Goal: Task Accomplishment & Management: Complete application form

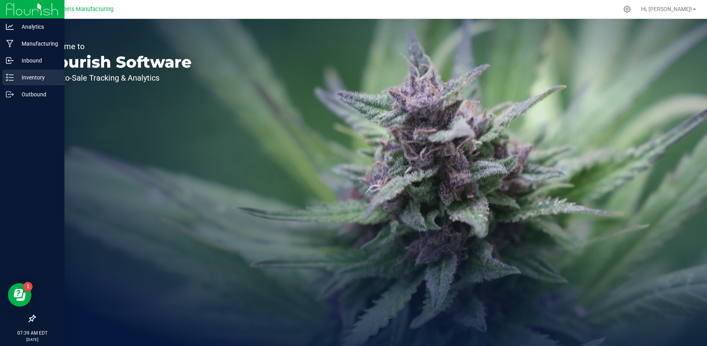
click at [34, 79] on p "Inventory" at bounding box center [37, 77] width 47 height 9
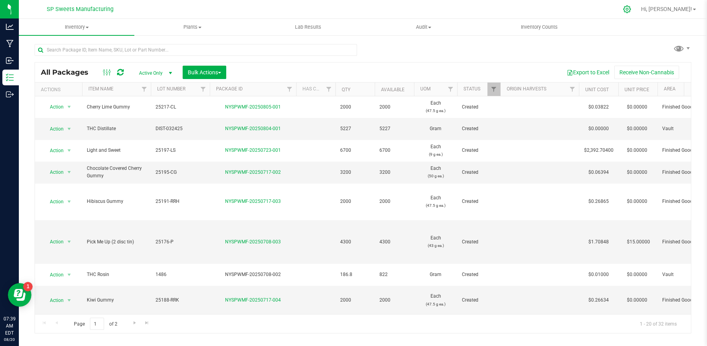
click at [631, 9] on icon at bounding box center [627, 9] width 8 height 8
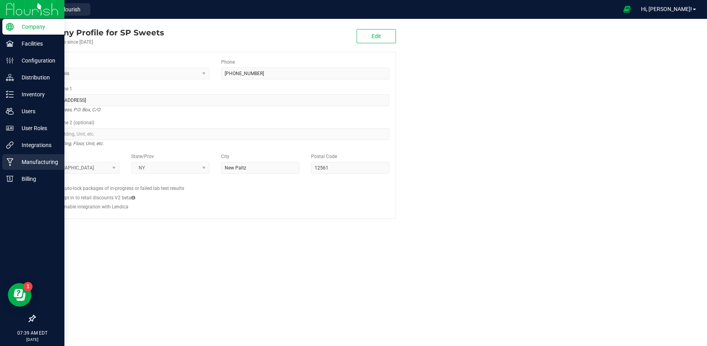
click at [43, 167] on div "Manufacturing" at bounding box center [33, 162] width 62 height 16
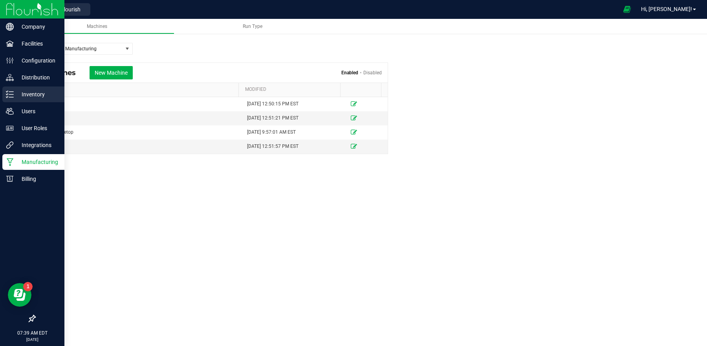
click at [45, 90] on p "Inventory" at bounding box center [37, 94] width 47 height 9
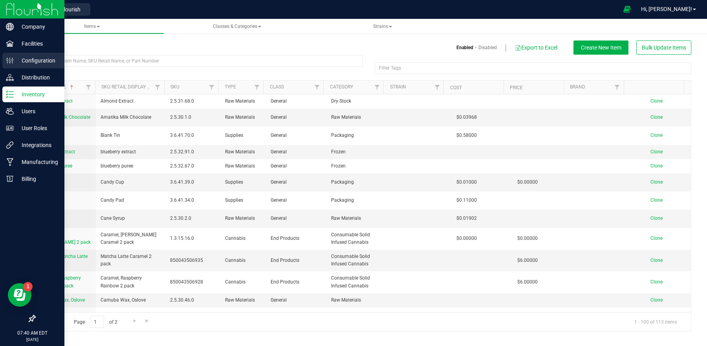
click at [44, 60] on p "Configuration" at bounding box center [37, 60] width 47 height 9
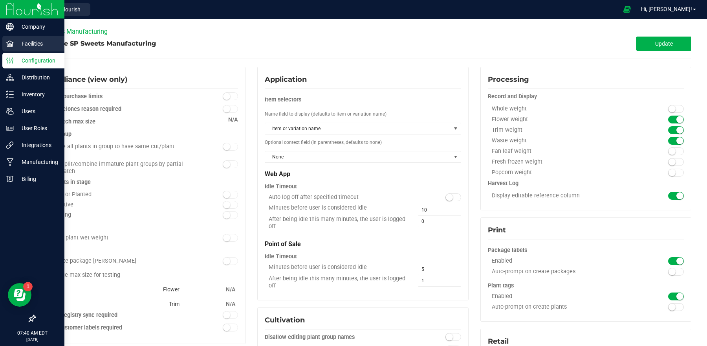
click at [37, 46] on p "Facilities" at bounding box center [37, 43] width 47 height 9
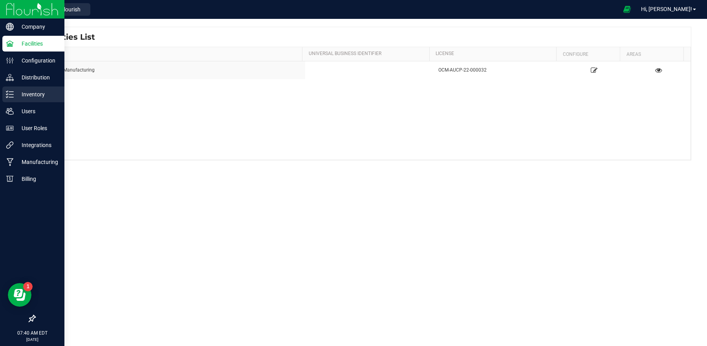
click at [35, 96] on p "Inventory" at bounding box center [37, 94] width 47 height 9
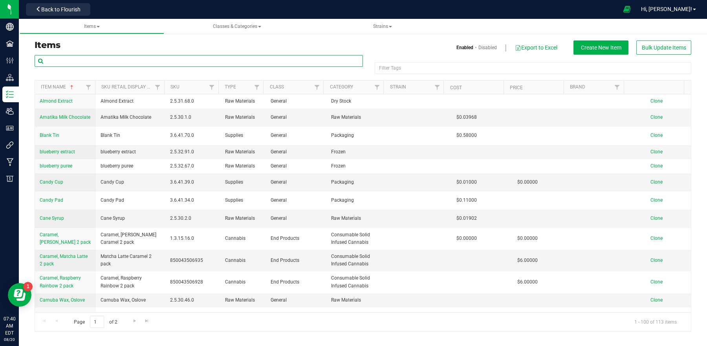
click at [79, 60] on input "text" at bounding box center [199, 61] width 328 height 12
type input "dulce"
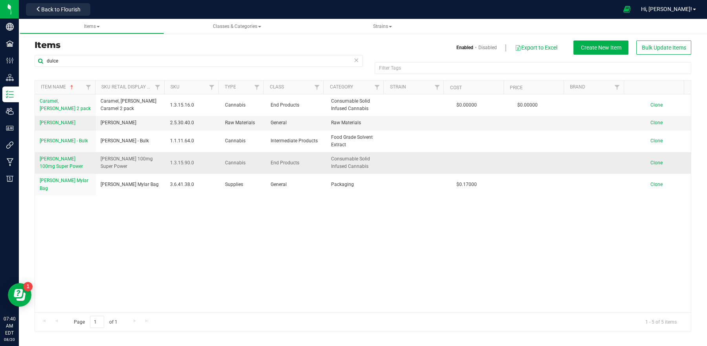
click at [65, 162] on link "[PERSON_NAME] 100mg Super Power" at bounding box center [65, 162] width 51 height 15
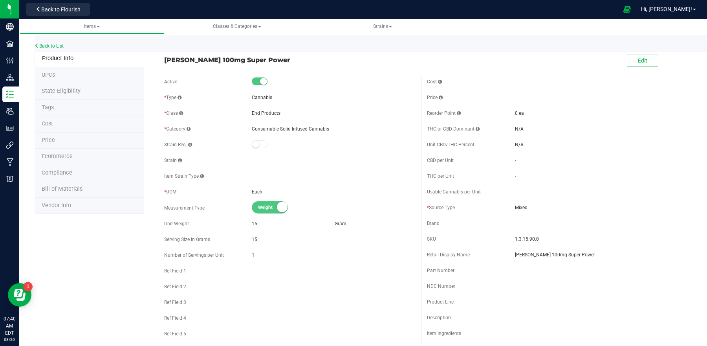
click at [60, 187] on span "Bill of Materials" at bounding box center [62, 188] width 41 height 7
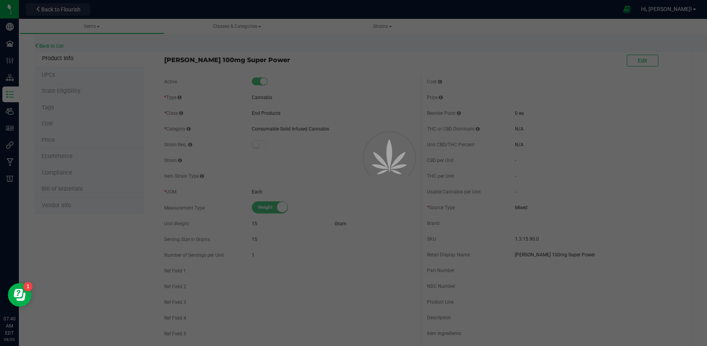
select select "24"
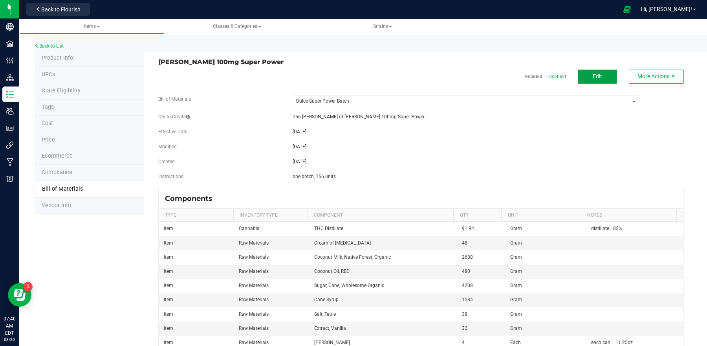
click at [593, 77] on span "Edit" at bounding box center [597, 76] width 9 height 6
select select "24"
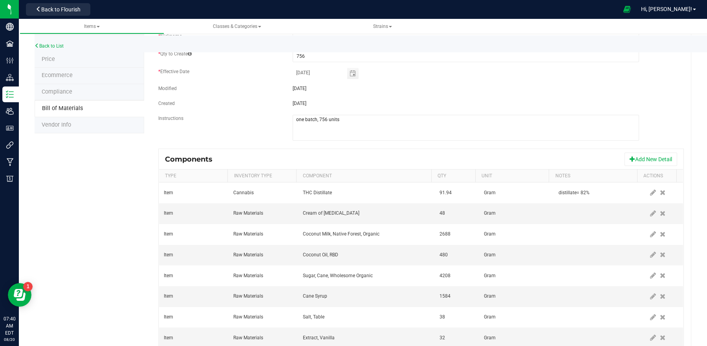
scroll to position [129, 0]
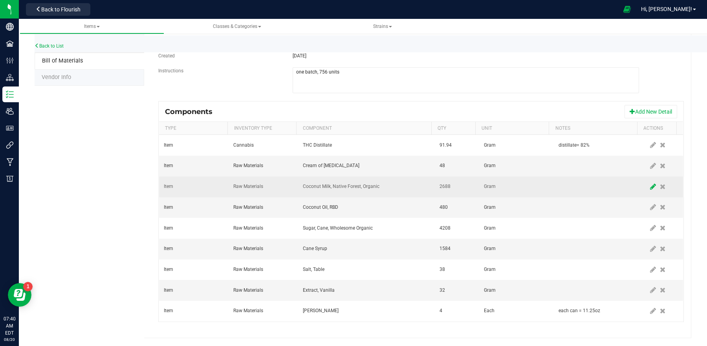
click at [650, 185] on icon at bounding box center [653, 186] width 6 height 7
click at [406, 186] on span "Coconut Milk, Native Forest, Organic" at bounding box center [361, 186] width 117 height 11
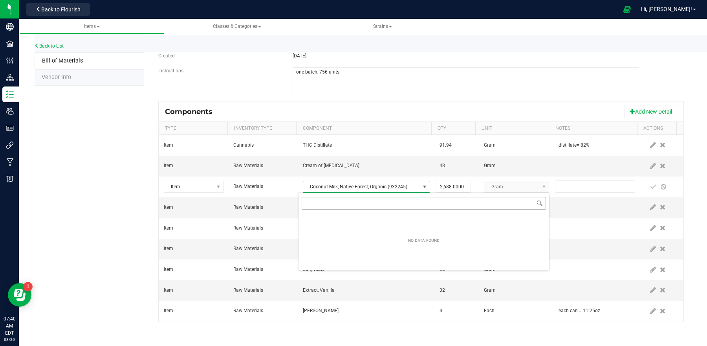
scroll to position [12, 122]
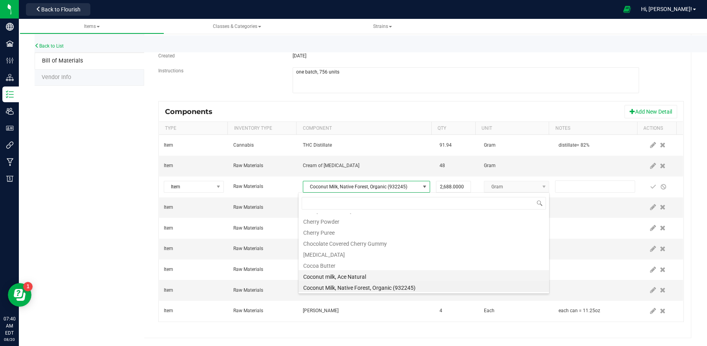
click at [355, 273] on li "Coconut milk, Ace Natural" at bounding box center [423, 275] width 251 height 11
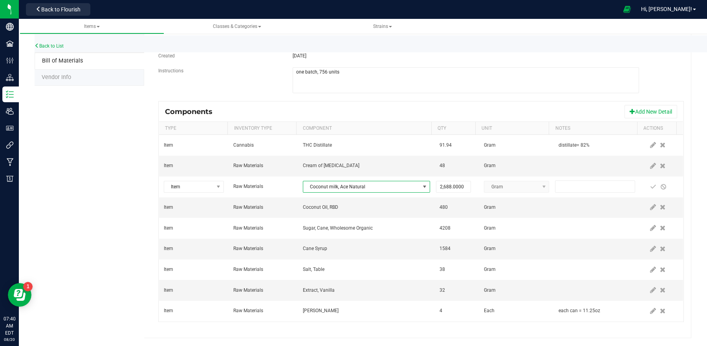
scroll to position [0, 0]
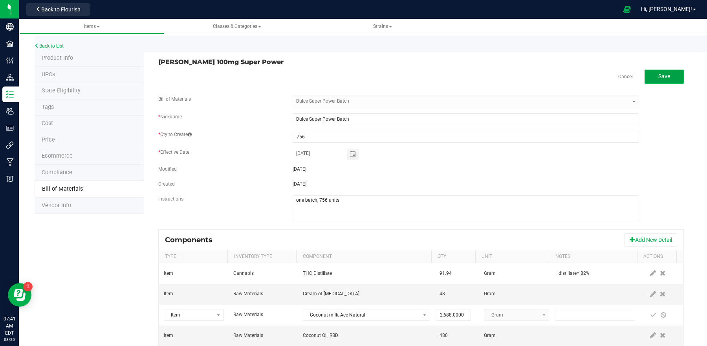
click at [660, 79] on button "Save" at bounding box center [663, 77] width 39 height 14
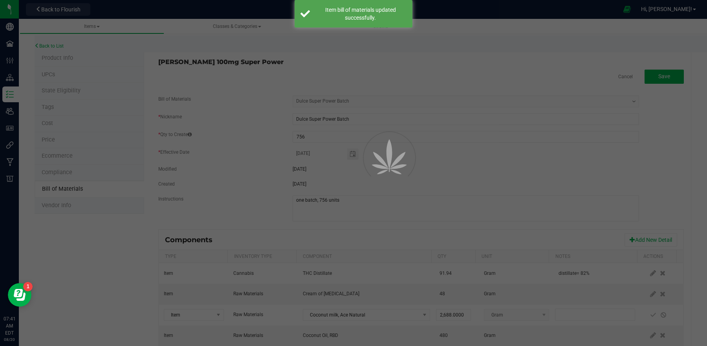
select select "24"
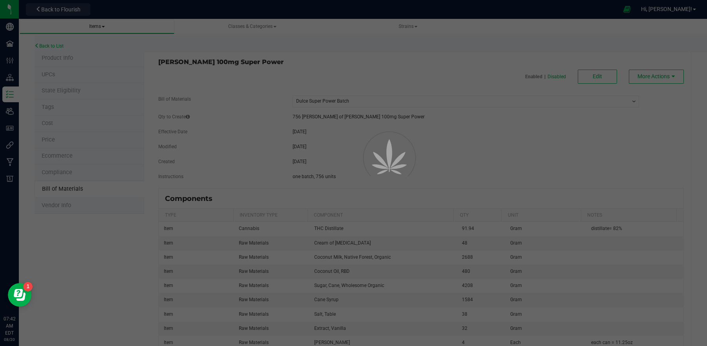
select select "24"
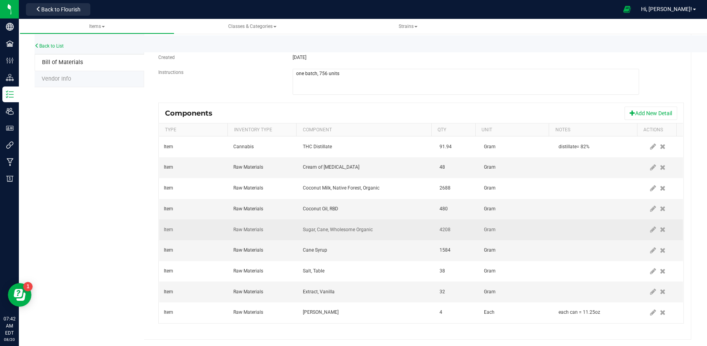
scroll to position [129, 0]
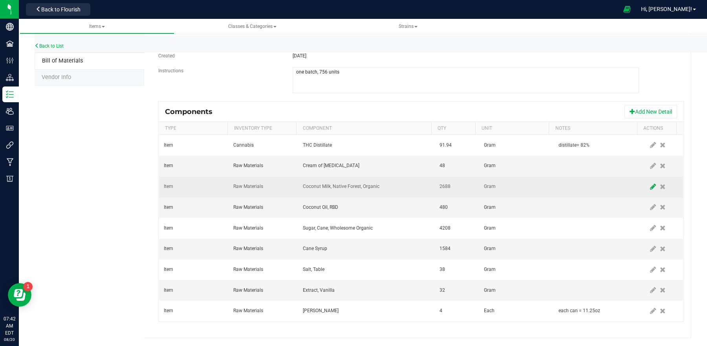
click at [650, 186] on icon at bounding box center [653, 186] width 6 height 7
click at [394, 183] on span "Coconut Milk, Native Forest, Organic" at bounding box center [361, 186] width 117 height 11
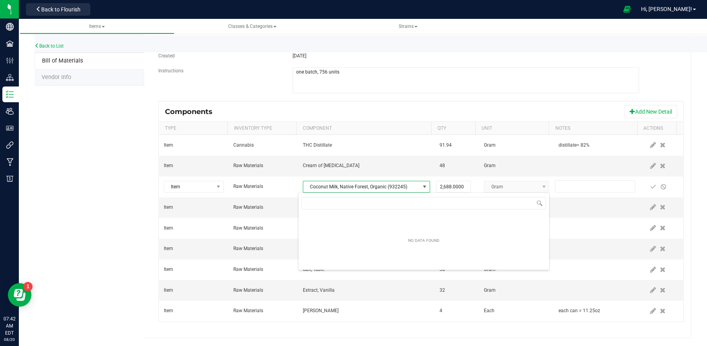
scroll to position [12, 122]
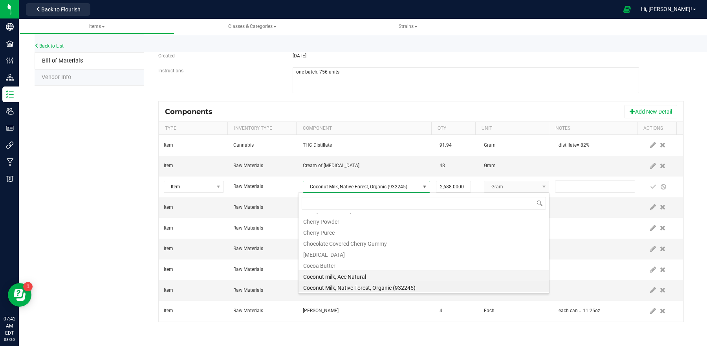
click at [353, 276] on li "Coconut milk, Ace Natural" at bounding box center [423, 275] width 251 height 11
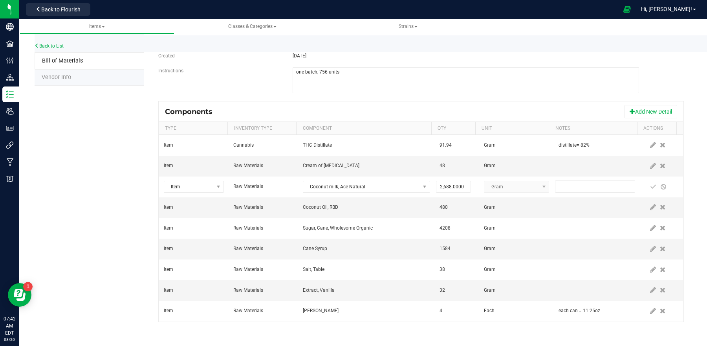
click at [694, 198] on div "Back to List Product Info UPCs State Eligibility Tags Cost Price Ecommerce Comp…" at bounding box center [363, 120] width 688 height 451
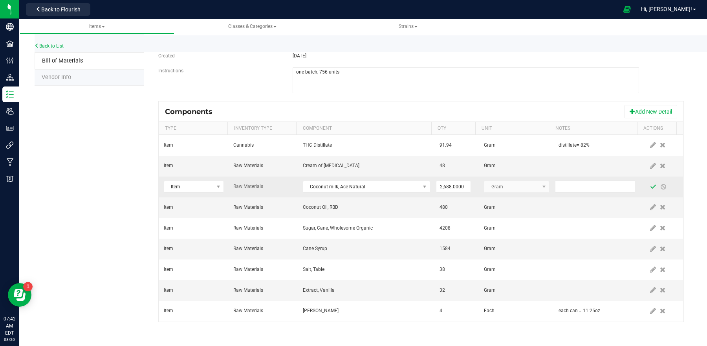
click at [650, 186] on span at bounding box center [653, 186] width 6 height 6
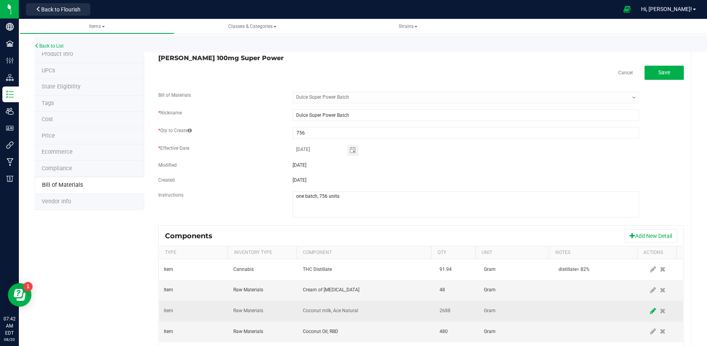
scroll to position [0, 0]
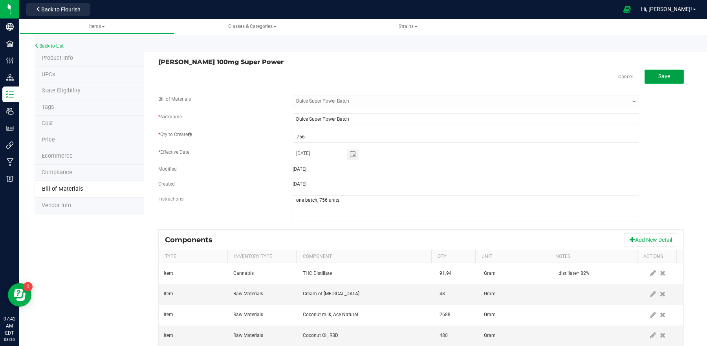
click at [658, 77] on span "Save" at bounding box center [664, 76] width 12 height 6
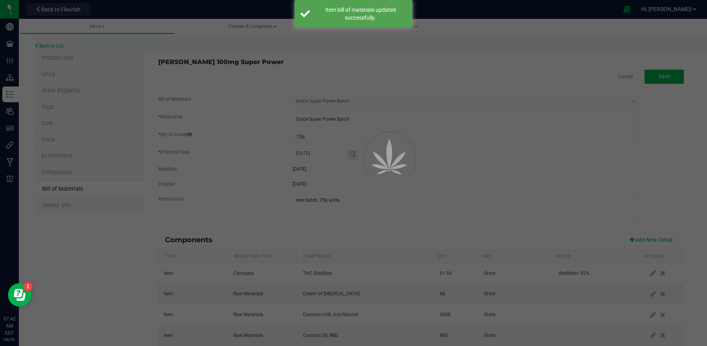
select select "24"
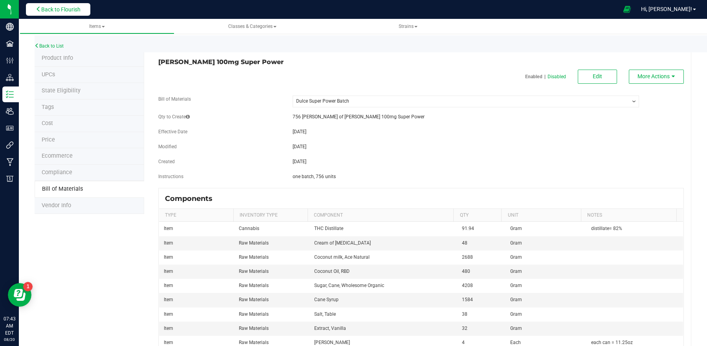
click at [66, 9] on span "Back to Flourish" at bounding box center [60, 9] width 39 height 6
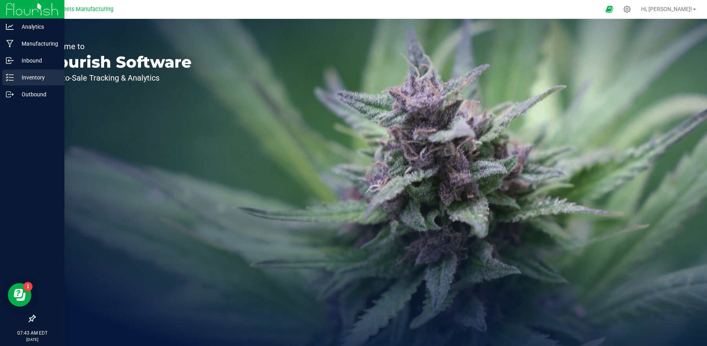
click at [14, 75] on p "Inventory" at bounding box center [37, 77] width 47 height 9
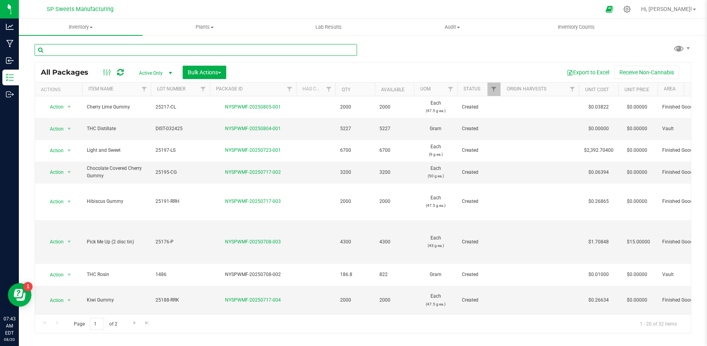
click at [141, 53] on input "text" at bounding box center [196, 50] width 322 height 12
type input "coconut milk"
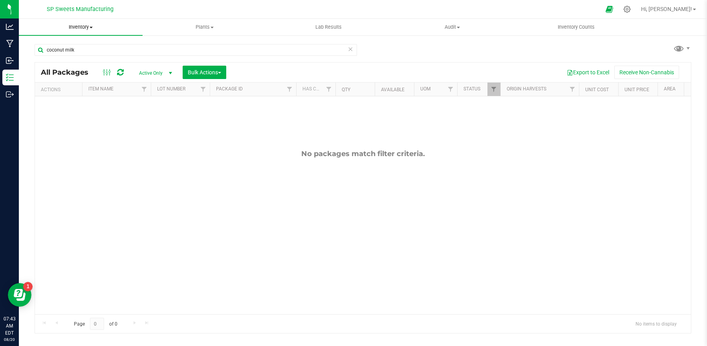
click at [89, 25] on span "Inventory" at bounding box center [81, 27] width 124 height 7
click at [77, 56] on li "All inventory" at bounding box center [81, 56] width 124 height 9
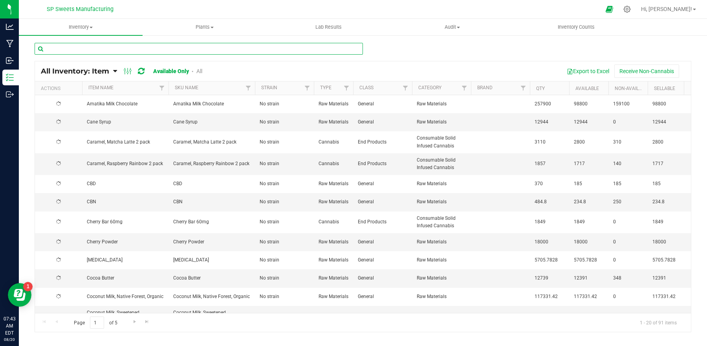
click at [89, 51] on input "text" at bounding box center [199, 49] width 328 height 12
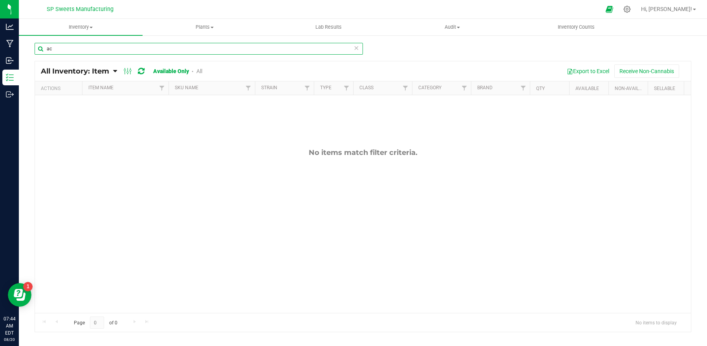
type input "a"
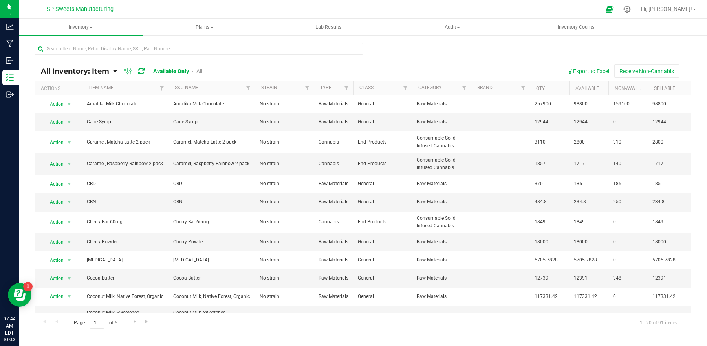
click at [201, 69] on link "All" at bounding box center [199, 71] width 6 height 6
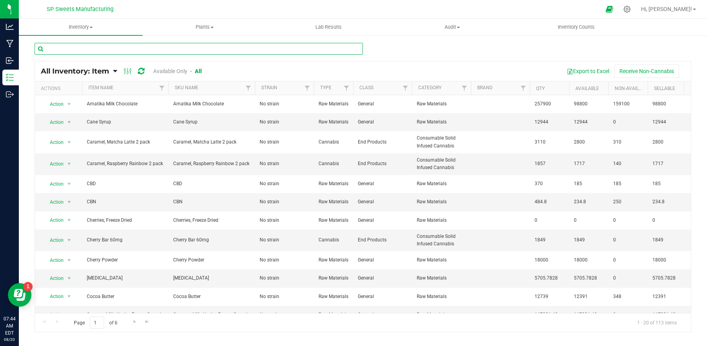
click at [199, 51] on input "text" at bounding box center [199, 49] width 328 height 12
type input "ace"
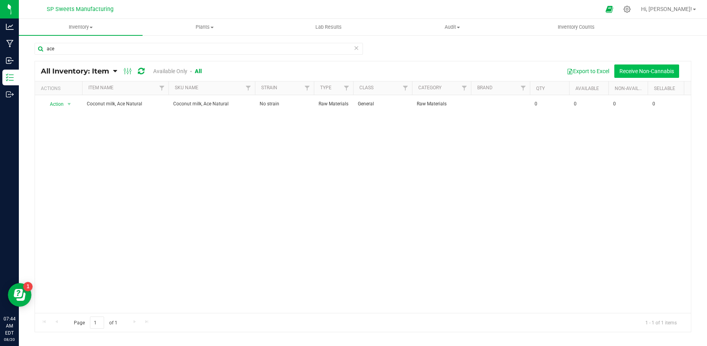
click at [633, 71] on button "Receive Non-Cannabis" at bounding box center [646, 70] width 65 height 13
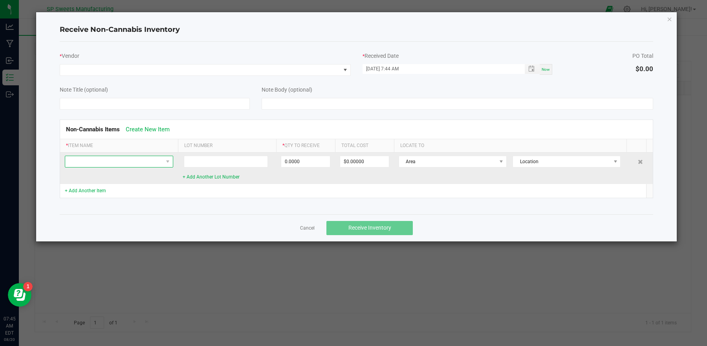
click at [156, 165] on span at bounding box center [114, 161] width 98 height 11
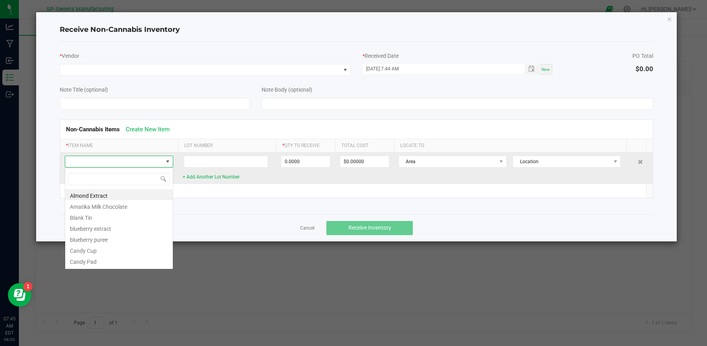
scroll to position [12, 108]
type input "ace"
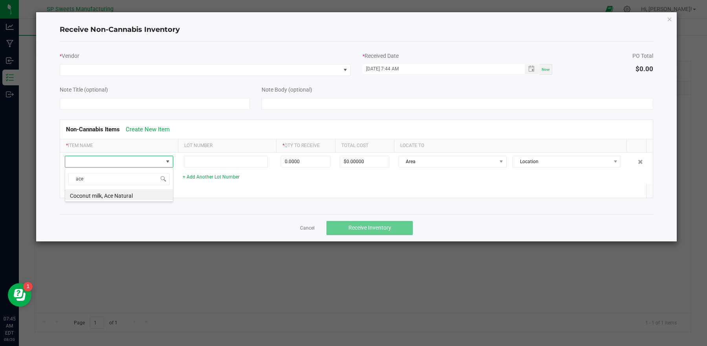
click at [143, 197] on li "Coconut milk, Ace Natural" at bounding box center [119, 194] width 108 height 11
type input "0.0000 g"
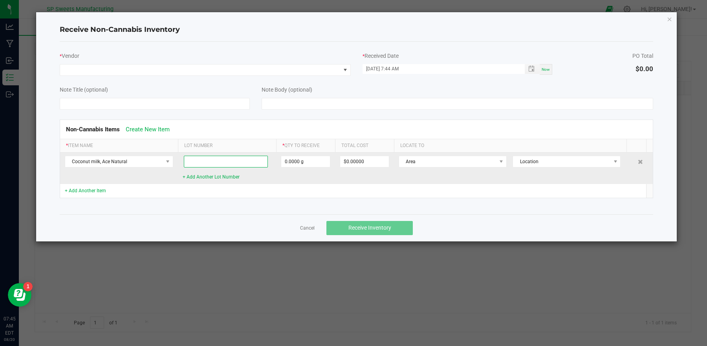
click at [214, 162] on input at bounding box center [226, 162] width 84 height 12
type input "NCMAD/4435/2024"
type input "0"
click at [309, 160] on input "0" at bounding box center [305, 161] width 49 height 11
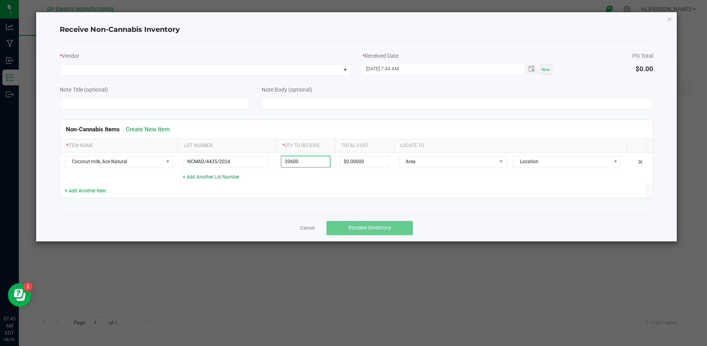
type input "20600.0000 g"
click at [326, 122] on div "Non-Cannabis Items Create New Item" at bounding box center [356, 129] width 593 height 19
click at [253, 70] on span at bounding box center [200, 69] width 280 height 11
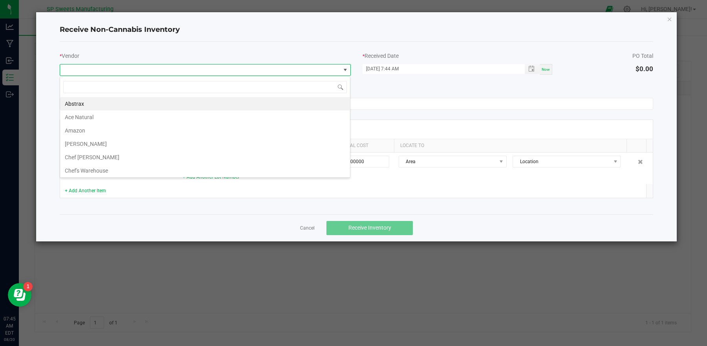
scroll to position [12, 291]
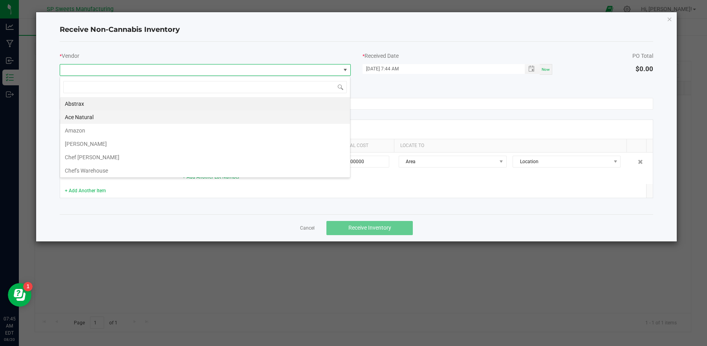
click at [188, 115] on li "Ace Natural" at bounding box center [205, 116] width 290 height 13
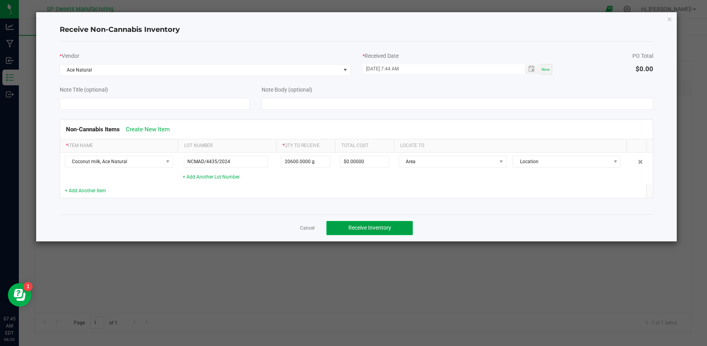
click at [375, 228] on span "Receive Inventory" at bounding box center [369, 227] width 43 height 6
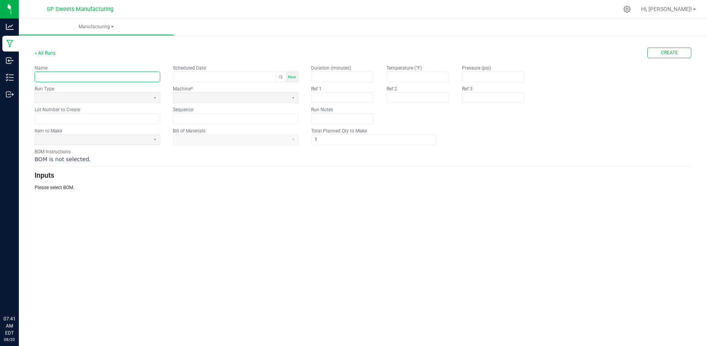
click at [125, 73] on input "text" at bounding box center [97, 77] width 125 height 10
type input "25231-D"
click at [95, 120] on input "text" at bounding box center [97, 118] width 125 height 10
type input "25231-D"
click at [106, 97] on span at bounding box center [92, 97] width 109 height 7
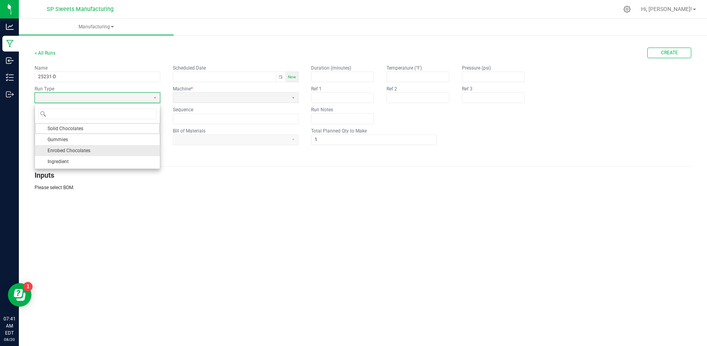
click at [91, 150] on li "Enrobed Chocolates" at bounding box center [97, 150] width 125 height 11
click at [90, 141] on span at bounding box center [92, 139] width 109 height 7
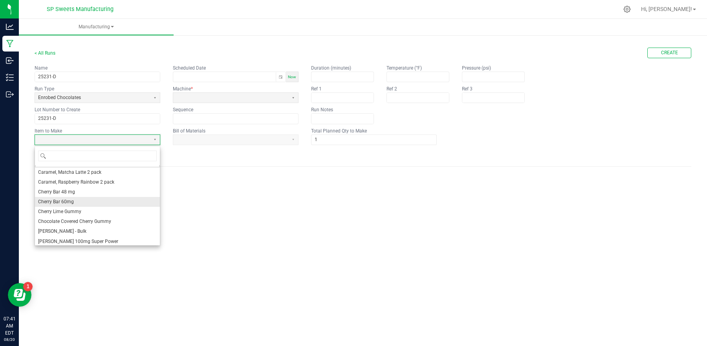
scroll to position [22, 0]
click at [95, 223] on li "[PERSON_NAME] 100mg Super Power" at bounding box center [97, 228] width 125 height 10
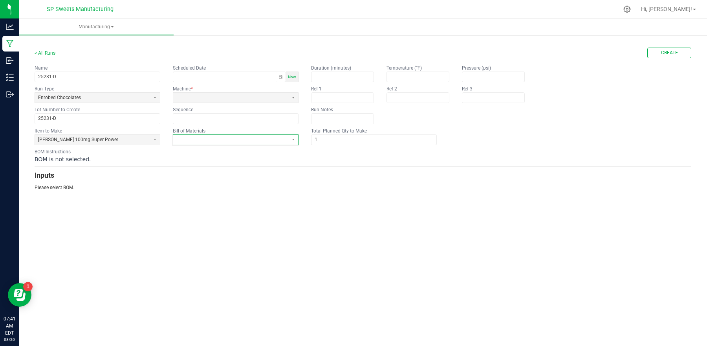
click at [193, 139] on span at bounding box center [230, 139] width 109 height 7
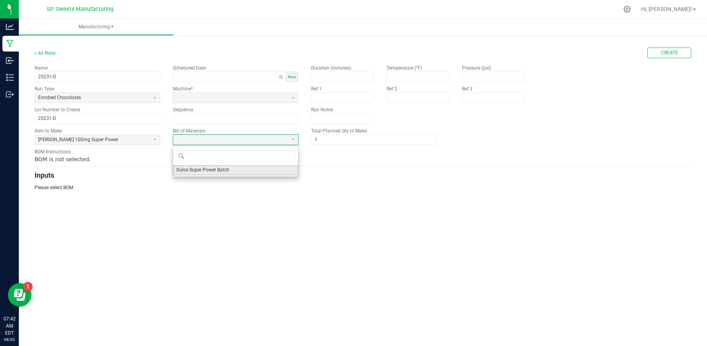
click at [194, 172] on span "Dulce Super Power Batch" at bounding box center [202, 170] width 53 height 7
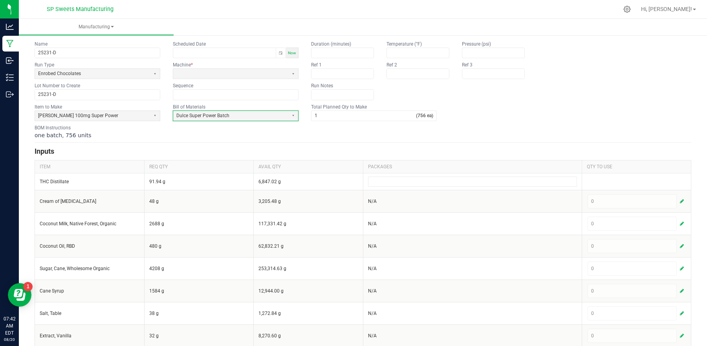
scroll to position [0, 0]
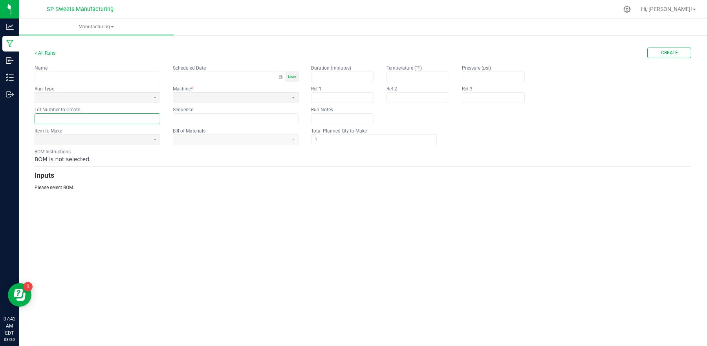
click at [103, 119] on input "text" at bounding box center [97, 118] width 125 height 10
type input "25231-D"
click at [76, 75] on kendo-textbox at bounding box center [98, 76] width 126 height 11
type input "25231-D"
click at [79, 91] on div "Run Type" at bounding box center [98, 88] width 126 height 7
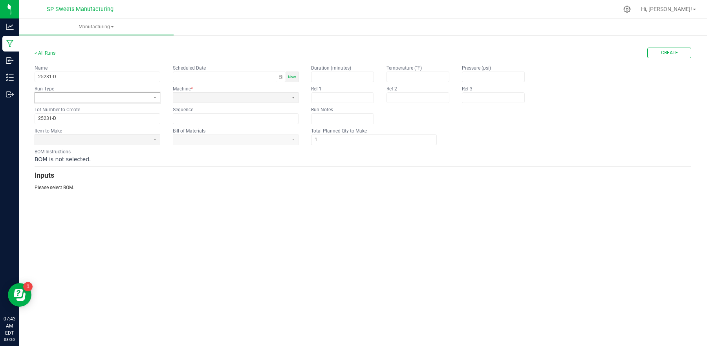
click at [80, 96] on span at bounding box center [92, 97] width 109 height 7
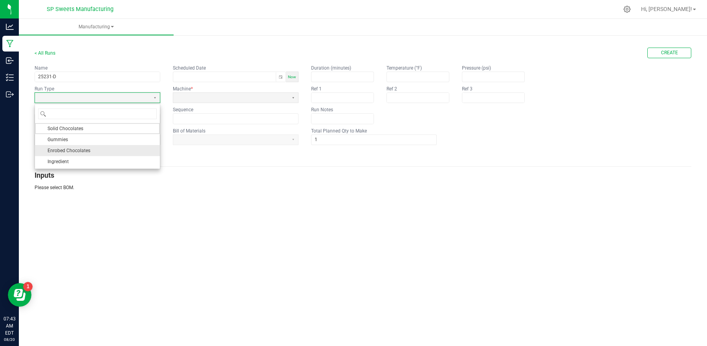
click at [90, 147] on li "Enrobed Chocolates" at bounding box center [97, 150] width 125 height 11
click at [93, 141] on span at bounding box center [92, 139] width 109 height 7
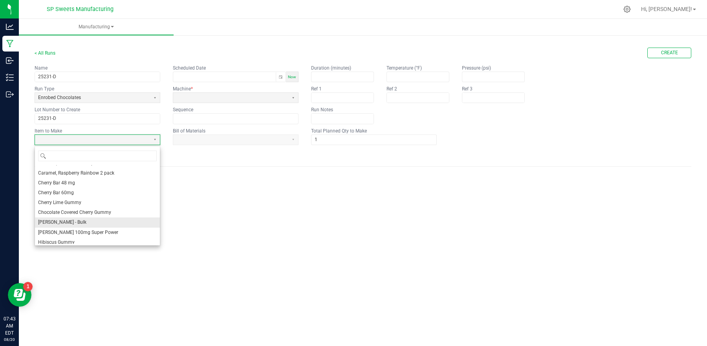
click at [112, 198] on ul "Caramel, [PERSON_NAME] 2 pack Caramel, Matcha Latte 2 pack Caramel, Raspberry R…" at bounding box center [97, 256] width 125 height 217
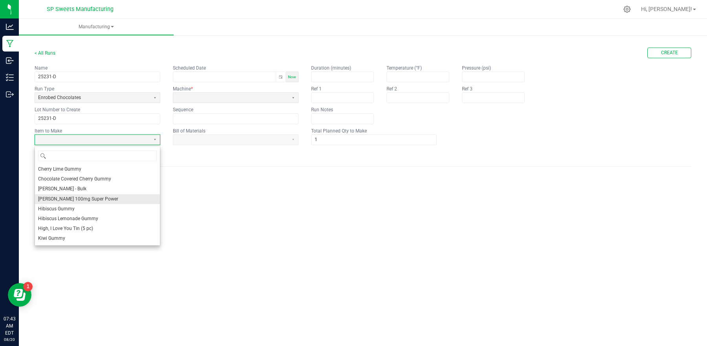
click at [110, 197] on span "[PERSON_NAME] 100mg Super Power" at bounding box center [78, 199] width 80 height 7
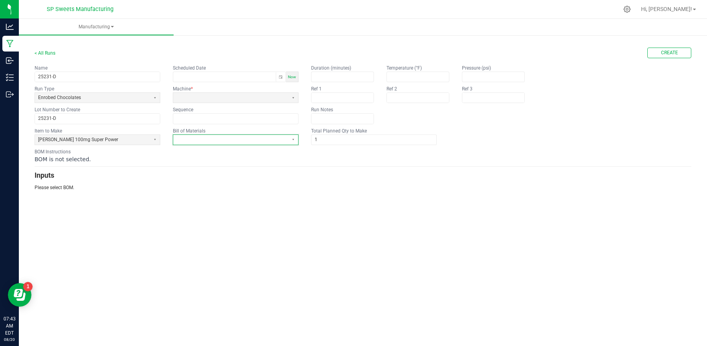
click at [186, 137] on span at bounding box center [230, 139] width 109 height 7
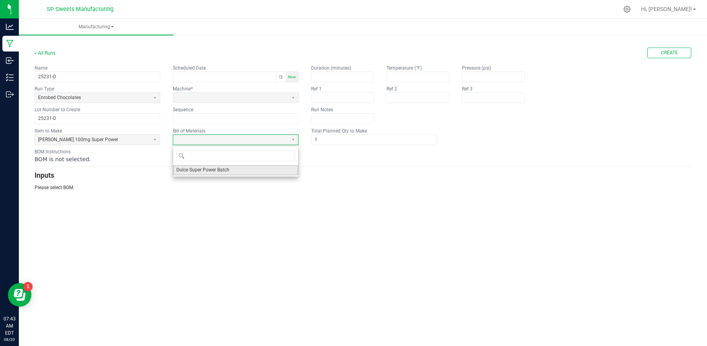
click at [199, 173] on span "Dulce Super Power Batch" at bounding box center [202, 170] width 53 height 7
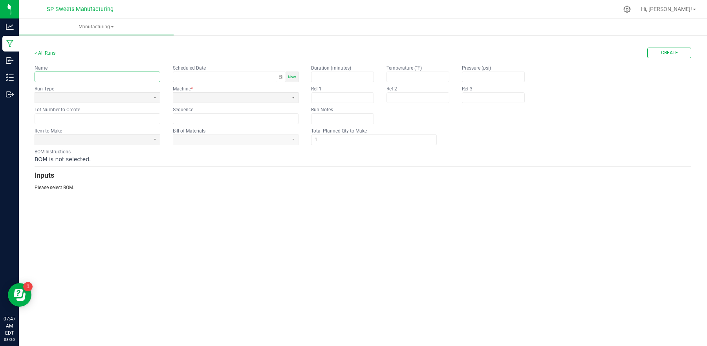
click at [101, 75] on input "text" at bounding box center [97, 77] width 125 height 10
type input "25231-D"
click at [105, 121] on input "text" at bounding box center [97, 118] width 125 height 10
type input "25231--D"
click at [83, 99] on span at bounding box center [92, 97] width 109 height 7
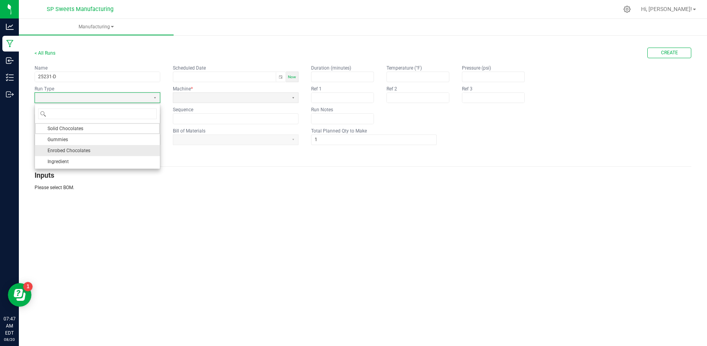
click at [82, 152] on span "Enrobed Chocolates" at bounding box center [69, 150] width 43 height 8
click at [85, 142] on span at bounding box center [92, 139] width 109 height 7
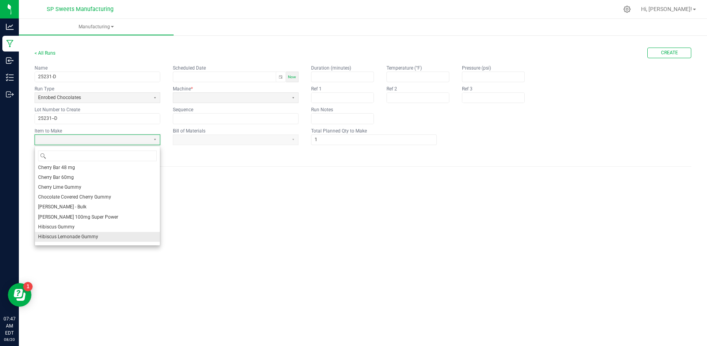
scroll to position [59, 0]
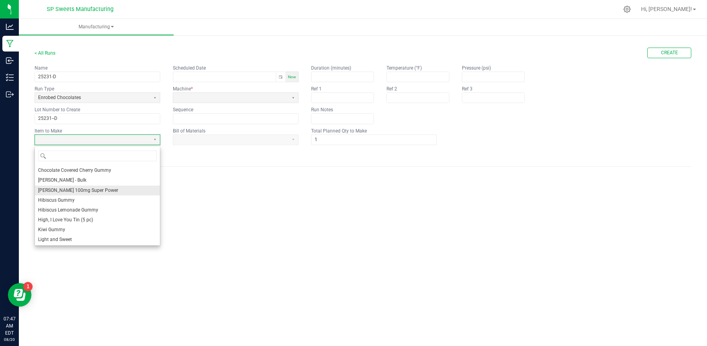
click at [87, 190] on span "[PERSON_NAME] 100mg Super Power" at bounding box center [78, 190] width 80 height 7
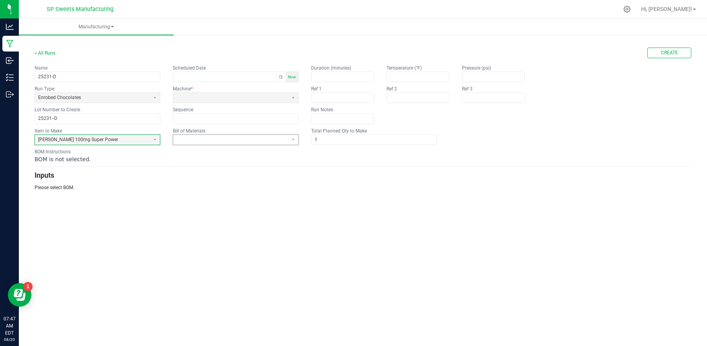
click at [210, 141] on span at bounding box center [230, 139] width 109 height 7
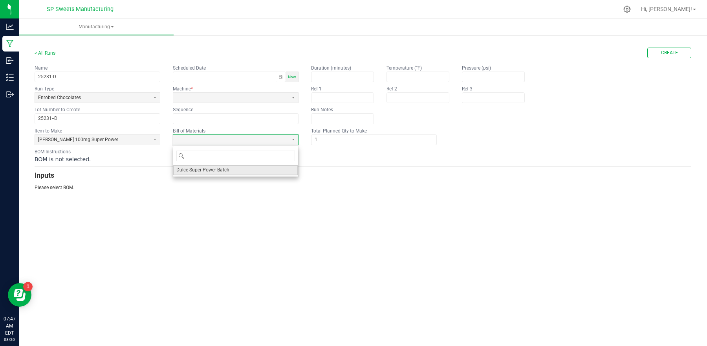
click at [192, 171] on span "Dulce Super Power Batch" at bounding box center [202, 170] width 53 height 7
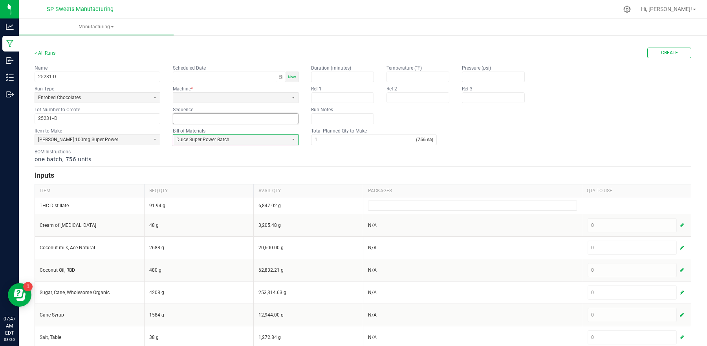
click at [198, 116] on input at bounding box center [235, 118] width 125 height 10
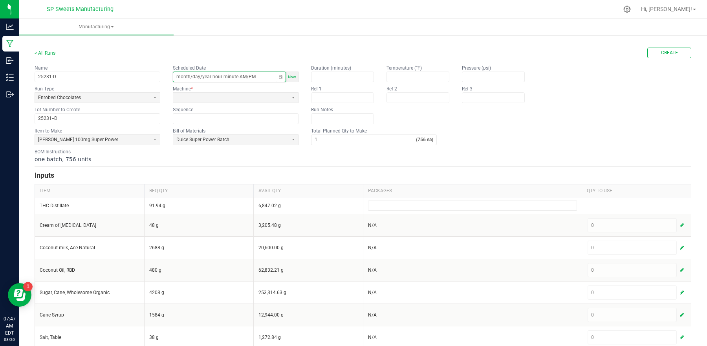
click at [237, 78] on input "month/day/year hour:minute AM/PM" at bounding box center [224, 77] width 102 height 10
type input "08/19/2025 hour:minute AM/PM"
click at [227, 100] on span at bounding box center [230, 97] width 109 height 7
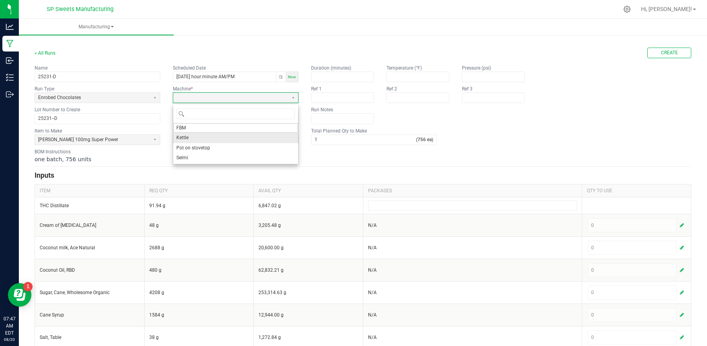
click at [208, 137] on li "Kettle" at bounding box center [235, 138] width 125 height 10
click at [324, 139] on input "1" at bounding box center [363, 140] width 104 height 10
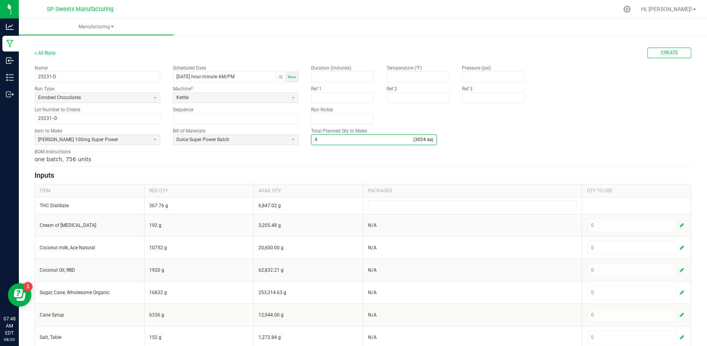
type input "4"
click at [285, 165] on form "< All Runs Create Name 25231-D Scheduled Date 08/19/2025 hour:minute AM/PM Now …" at bounding box center [363, 221] width 657 height 346
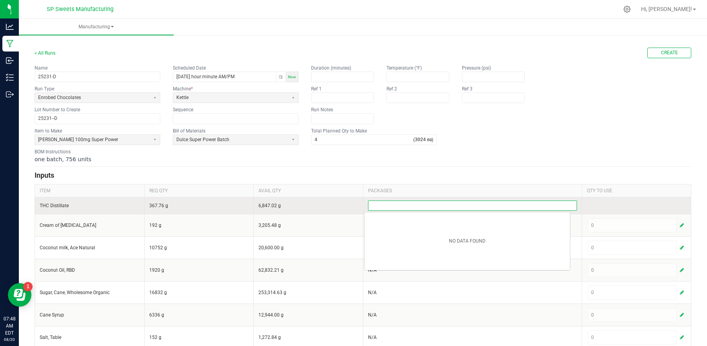
click at [425, 206] on input at bounding box center [472, 205] width 208 height 9
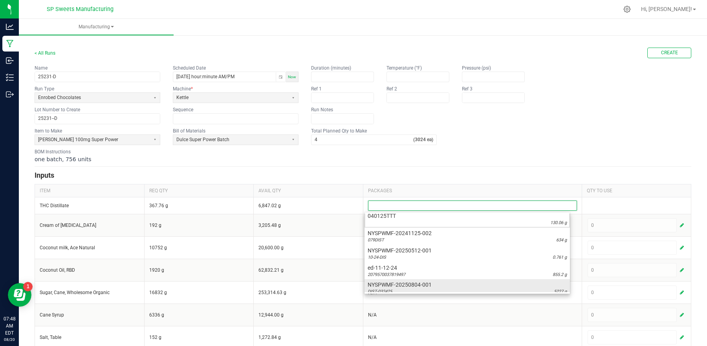
scroll to position [7, 0]
click at [416, 285] on div "DIST-032425 5227 g" at bounding box center [467, 287] width 199 height 6
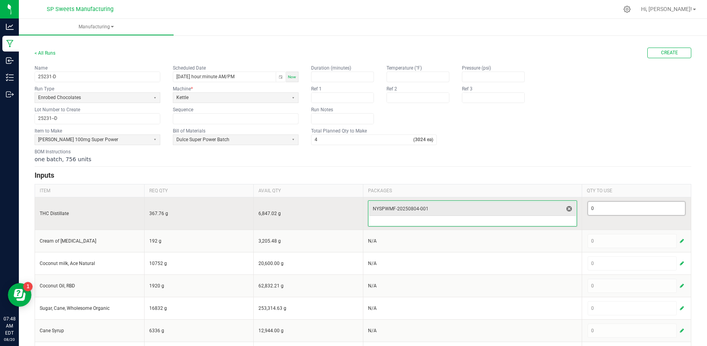
click at [591, 209] on input "0" at bounding box center [636, 207] width 97 height 13
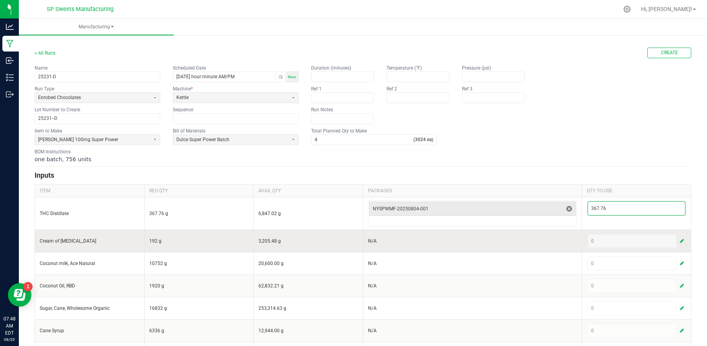
type input "367.76"
click at [608, 243] on div "0" at bounding box center [637, 241] width 98 height 14
click at [625, 242] on div "0" at bounding box center [637, 241] width 98 height 14
click at [680, 241] on span "button" at bounding box center [682, 241] width 4 height 6
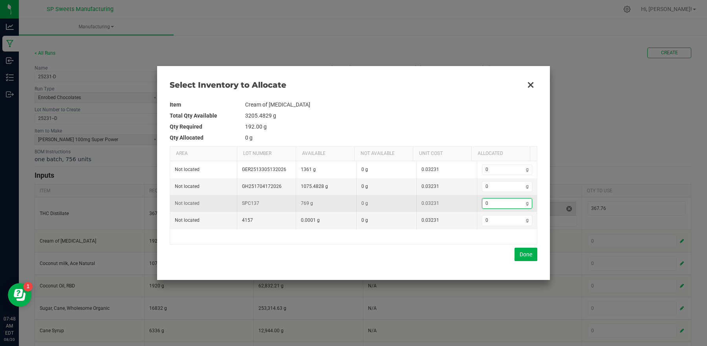
click at [490, 208] on input "0" at bounding box center [504, 203] width 44 height 10
type input "9"
type input "96"
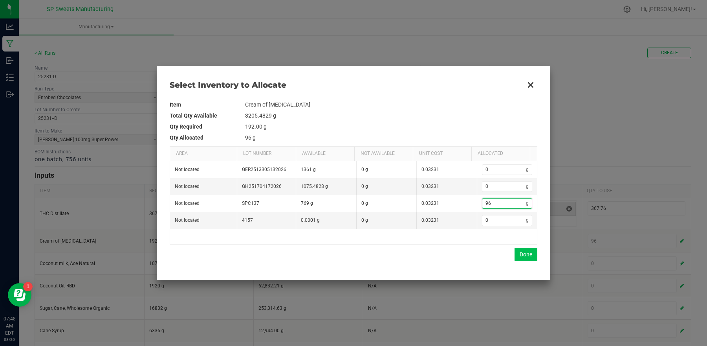
type input "96"
click at [520, 256] on button "Done" at bounding box center [525, 253] width 23 height 13
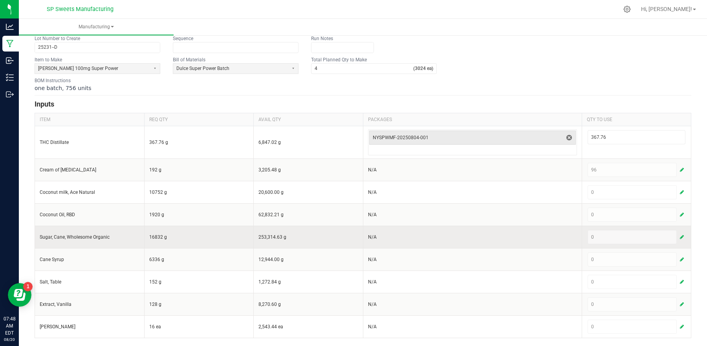
scroll to position [73, 0]
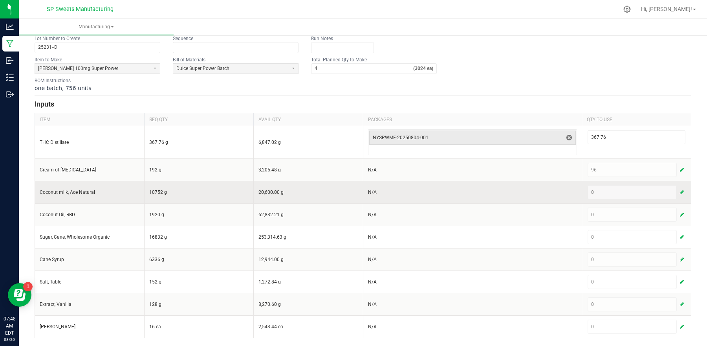
click at [680, 189] on span "button" at bounding box center [682, 192] width 4 height 6
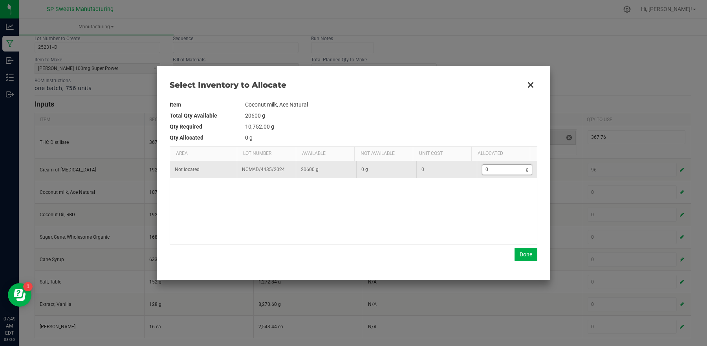
click at [492, 167] on input "0" at bounding box center [504, 170] width 44 height 10
type input "2"
type input "26"
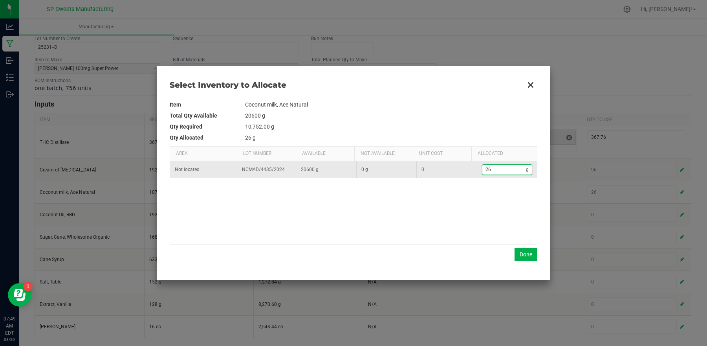
type input "268"
type input "2,688"
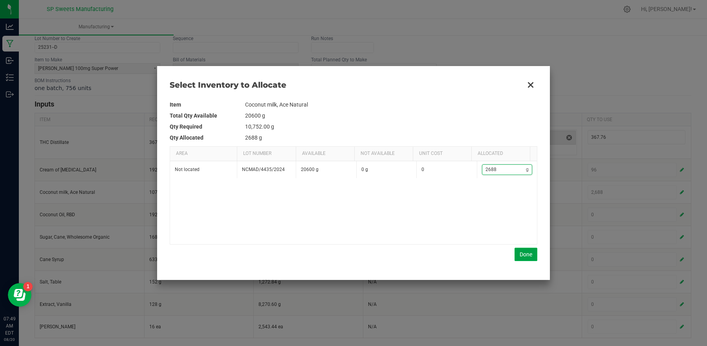
type input "2,688"
click at [520, 255] on button "Done" at bounding box center [525, 253] width 23 height 13
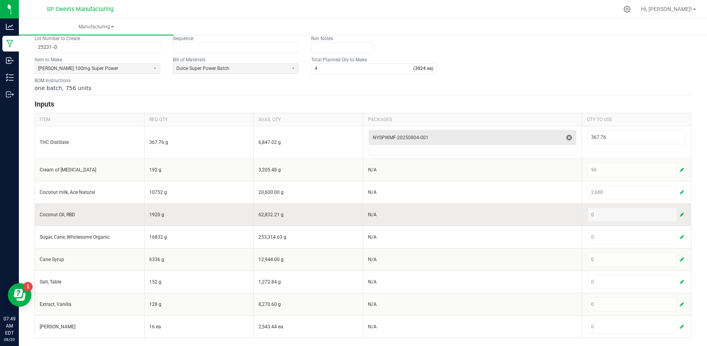
click at [680, 213] on span "button" at bounding box center [682, 214] width 4 height 6
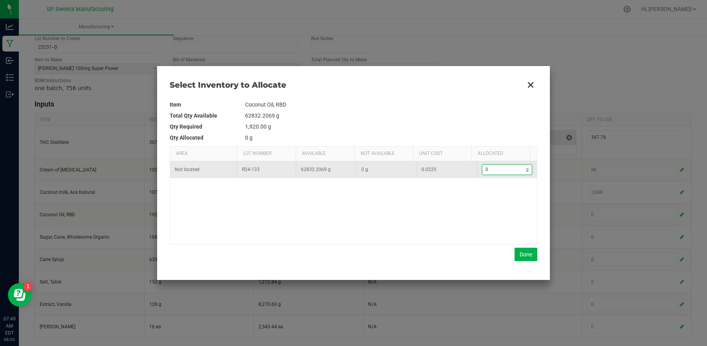
click at [494, 166] on input "0" at bounding box center [504, 170] width 44 height 10
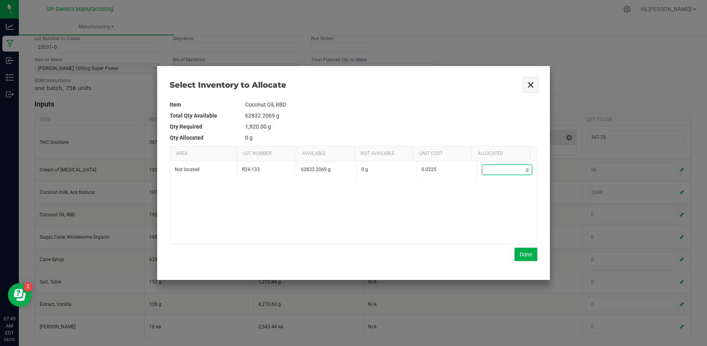
click at [531, 86] on button "Close" at bounding box center [530, 85] width 16 height 16
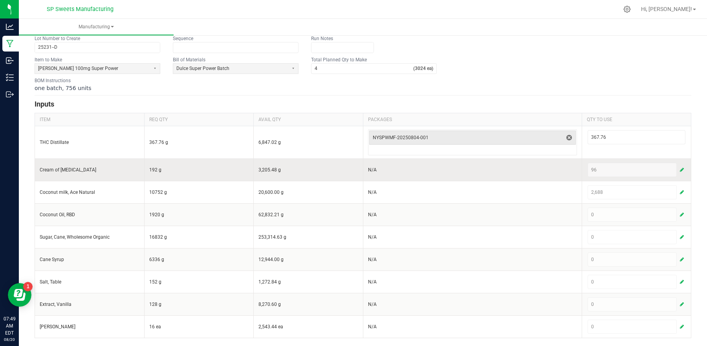
click at [629, 168] on div "96" at bounding box center [637, 170] width 98 height 14
click at [680, 167] on span "button" at bounding box center [682, 170] width 4 height 6
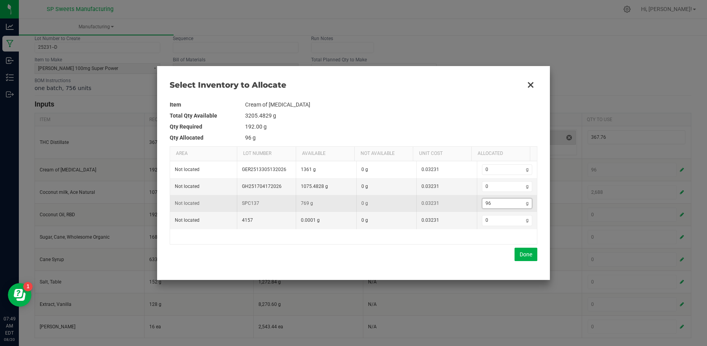
click at [495, 206] on input "96" at bounding box center [504, 203] width 44 height 10
type input "0"
type input "1"
type input "19"
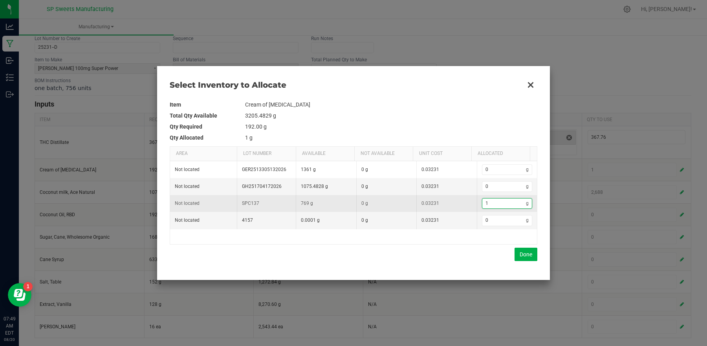
type input "19"
type input "192"
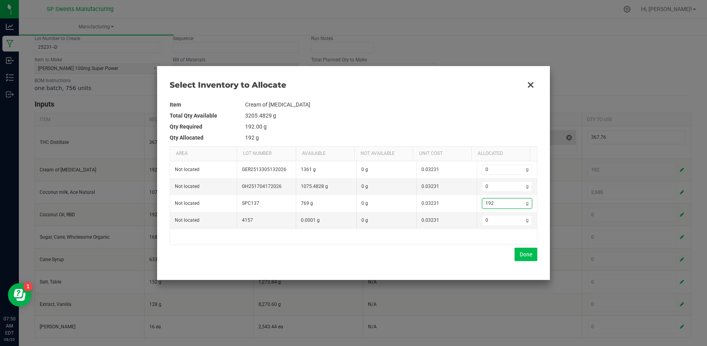
type input "192"
click at [524, 255] on button "Done" at bounding box center [525, 253] width 23 height 13
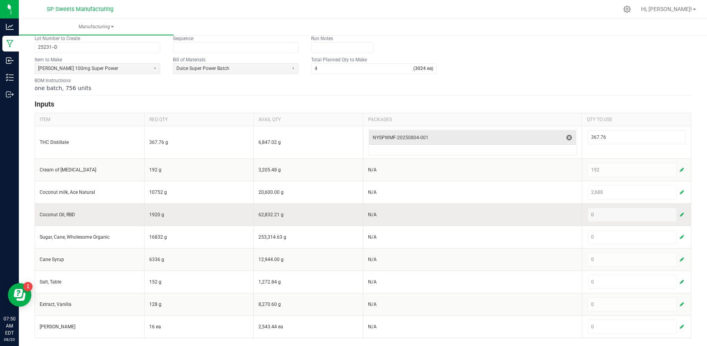
click at [678, 212] on button "button" at bounding box center [681, 214] width 7 height 9
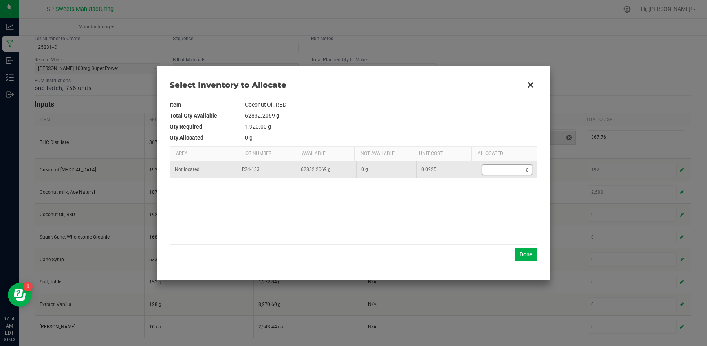
click at [497, 166] on input "Data table" at bounding box center [504, 170] width 44 height 10
type input "1"
type input "19"
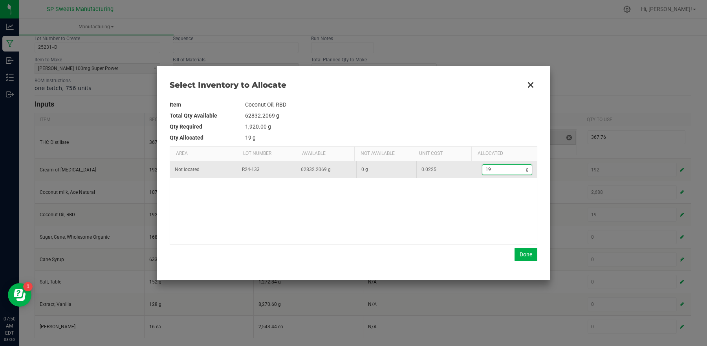
type input "192"
type input "1,920"
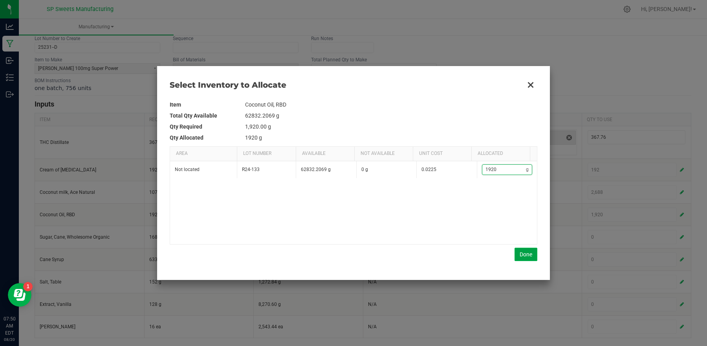
type input "1,920"
click at [531, 257] on button "Done" at bounding box center [525, 253] width 23 height 13
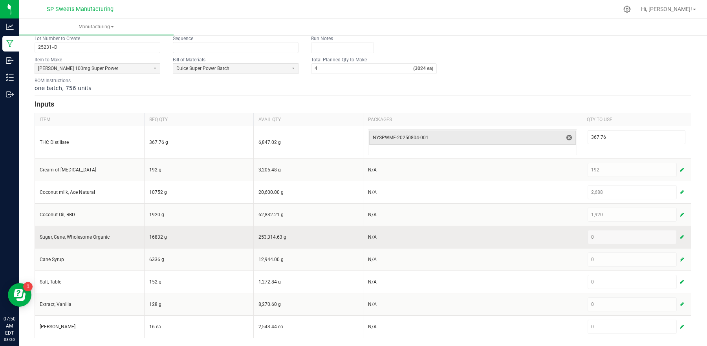
click at [680, 237] on span "button" at bounding box center [682, 237] width 4 height 6
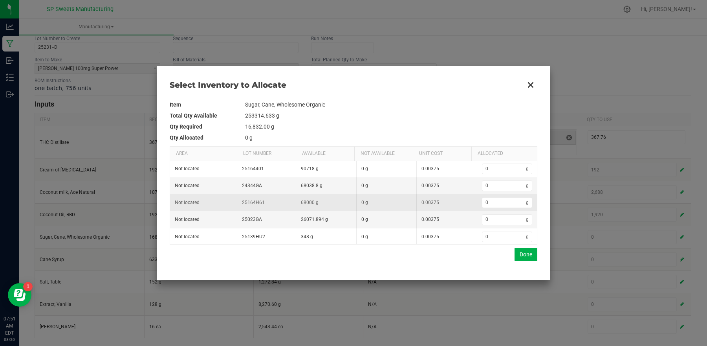
scroll to position [0, 0]
click at [514, 206] on input "0" at bounding box center [504, 203] width 44 height 10
type input "1"
type input "16"
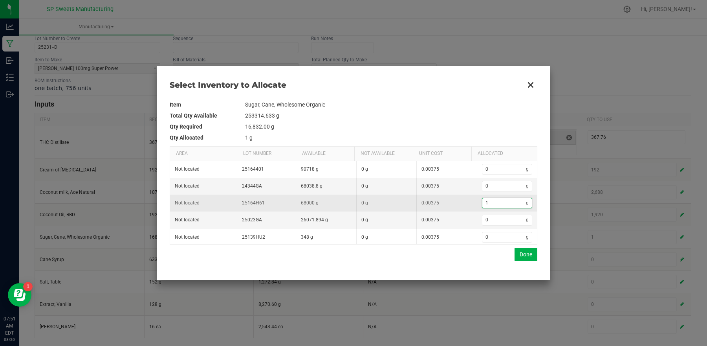
type input "16"
type input "168"
type input "1,683"
type input "1683"
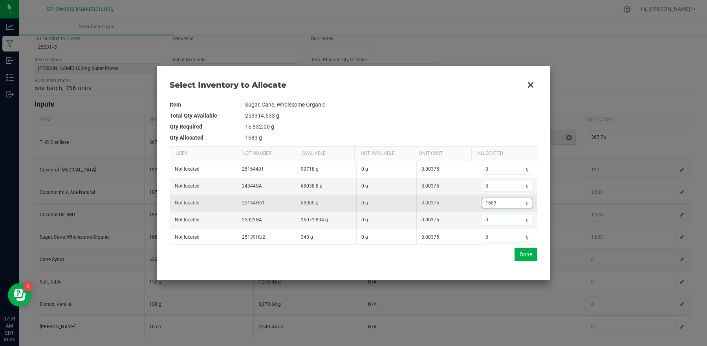
type input "16,832"
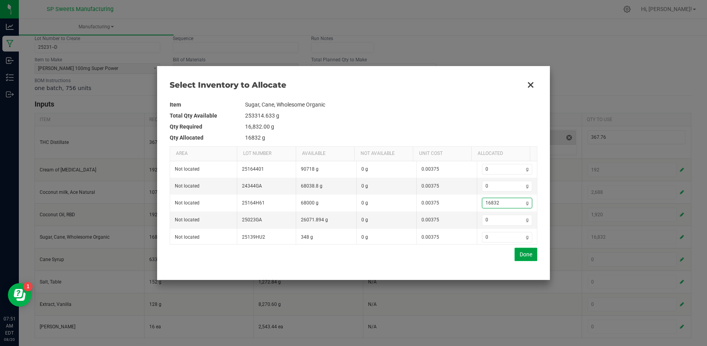
type input "16,832"
click at [529, 254] on button "Done" at bounding box center [525, 253] width 23 height 13
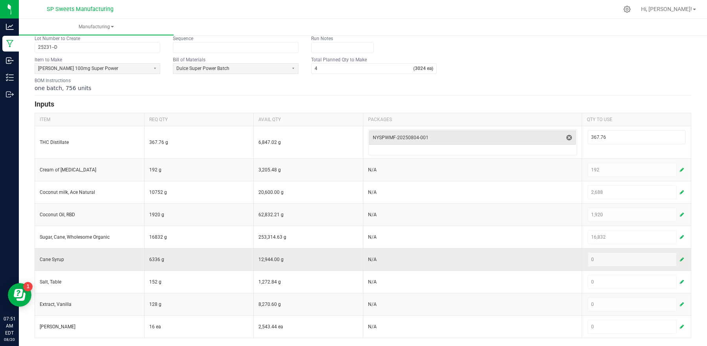
click at [678, 257] on button "button" at bounding box center [681, 258] width 7 height 9
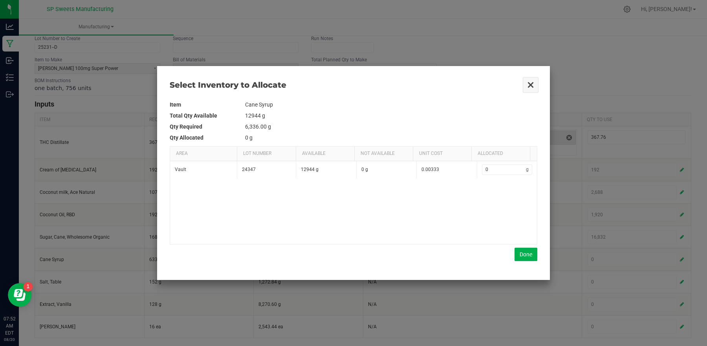
click at [529, 87] on button "Close" at bounding box center [530, 85] width 16 height 16
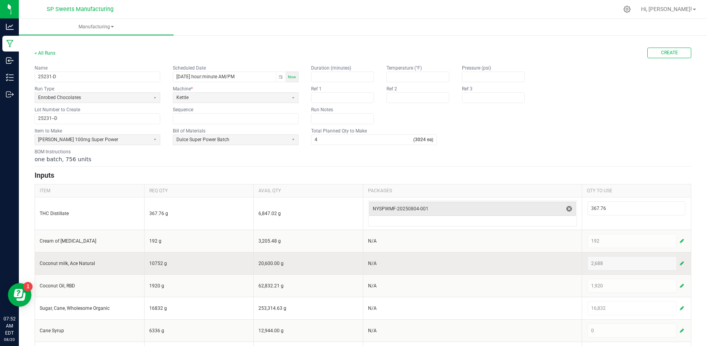
scroll to position [73, 0]
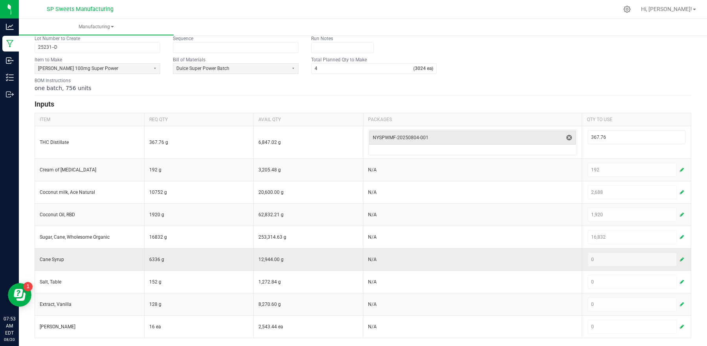
click at [567, 256] on td "N/A" at bounding box center [472, 259] width 219 height 22
click at [680, 256] on span "button" at bounding box center [682, 259] width 4 height 6
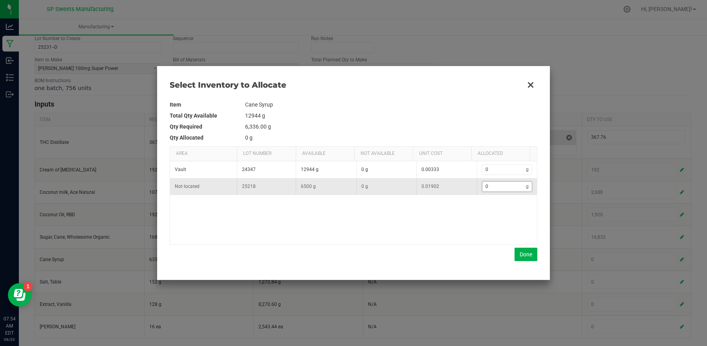
click at [503, 189] on input "0" at bounding box center [504, 186] width 44 height 10
type input "6"
type input "63"
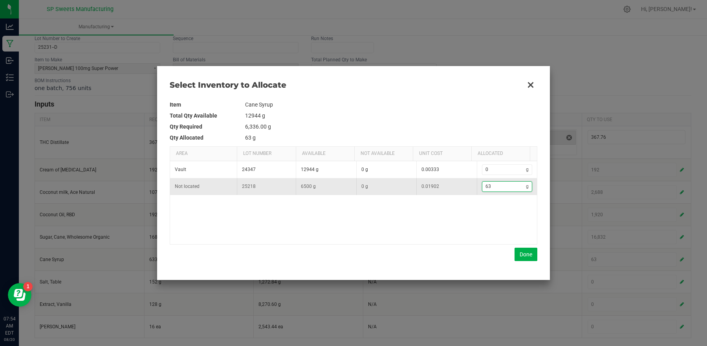
type input "633"
type input "6,336"
click at [518, 250] on button "Done" at bounding box center [525, 253] width 23 height 13
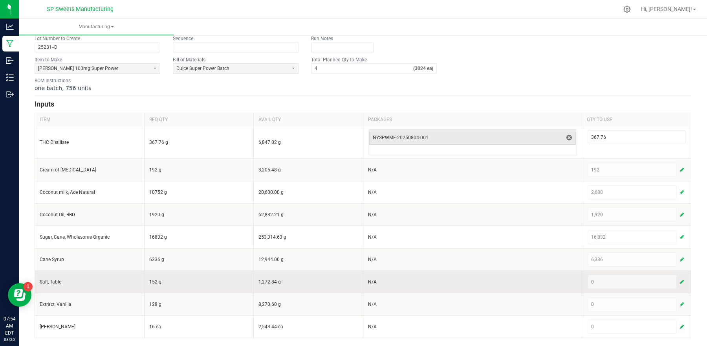
click at [678, 281] on button "button" at bounding box center [681, 281] width 7 height 9
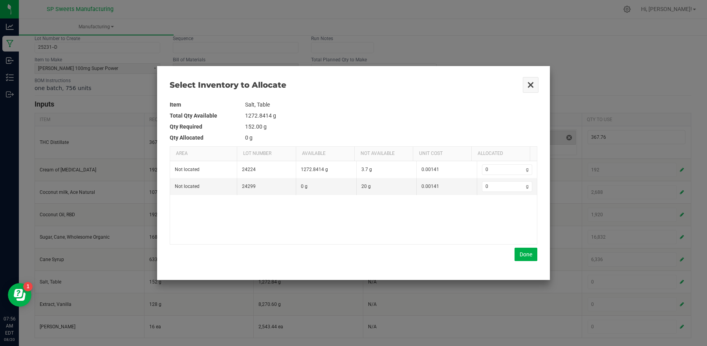
click at [530, 83] on button "Close" at bounding box center [530, 85] width 16 height 16
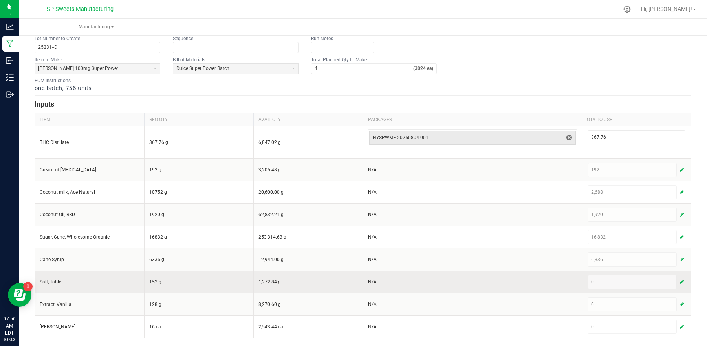
click at [680, 280] on span "button" at bounding box center [682, 281] width 4 height 6
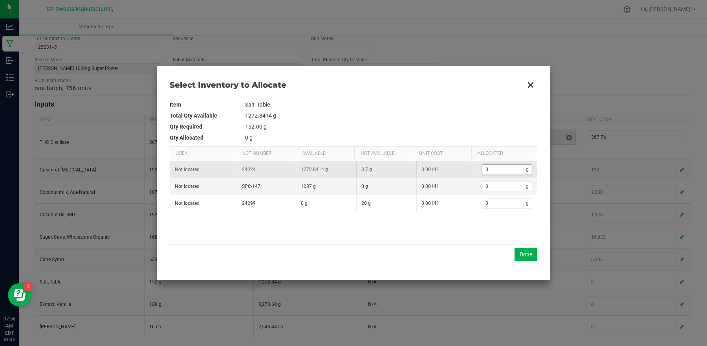
click at [503, 173] on input "0" at bounding box center [504, 170] width 44 height 10
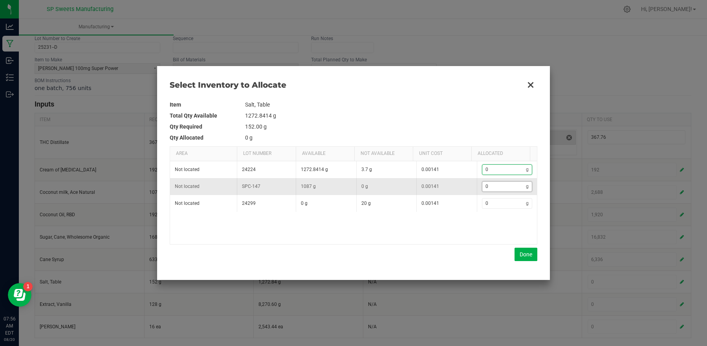
click at [503, 187] on input "0" at bounding box center [504, 186] width 44 height 10
type input "1"
type input "15"
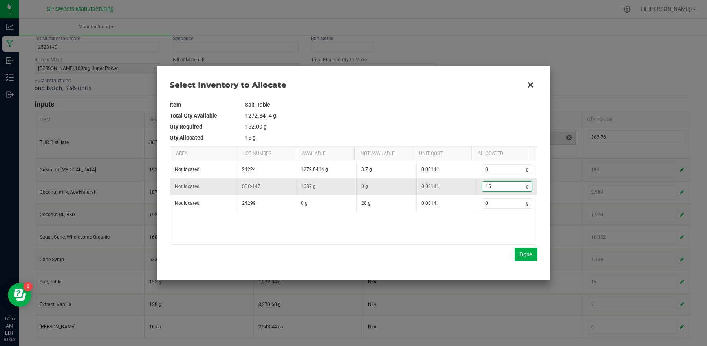
type input "152"
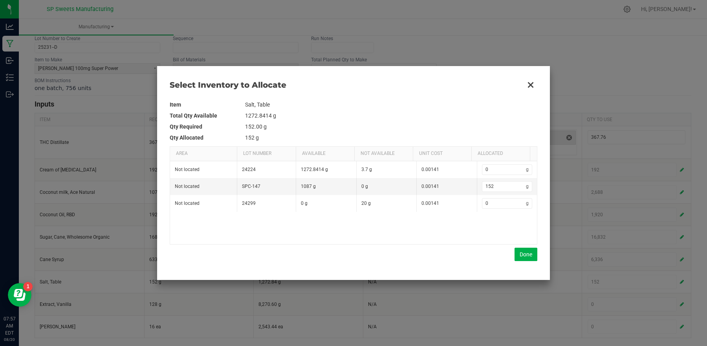
click at [437, 238] on div "Not located 24224 1272.8414 g 3.7 g 0.00141 0 g Not located SPC-147 1087 g 0 g …" at bounding box center [353, 202] width 367 height 83
click at [526, 252] on button "Done" at bounding box center [525, 253] width 23 height 13
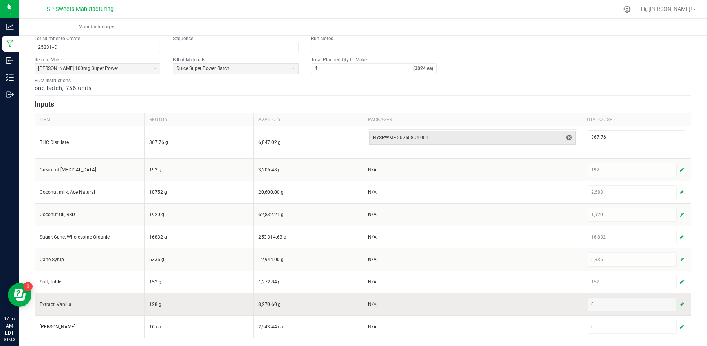
click at [680, 303] on span "button" at bounding box center [682, 304] width 4 height 6
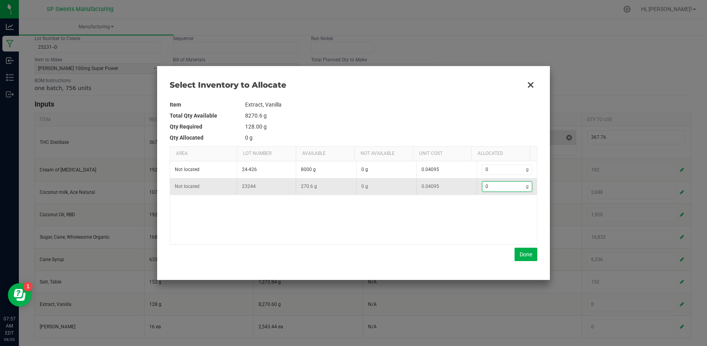
click at [508, 190] on input "0" at bounding box center [504, 186] width 44 height 10
type input "1"
type input "12"
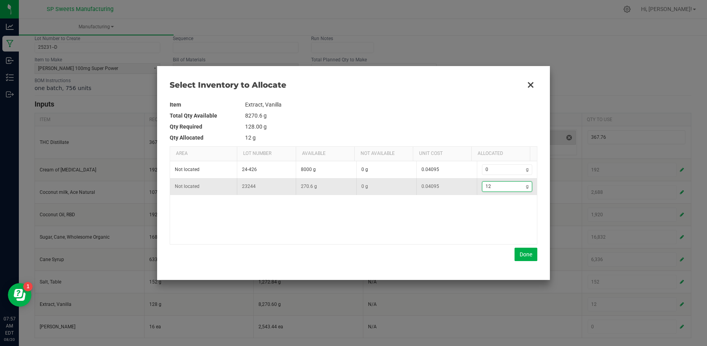
type input "128"
click at [523, 255] on button "Done" at bounding box center [525, 253] width 23 height 13
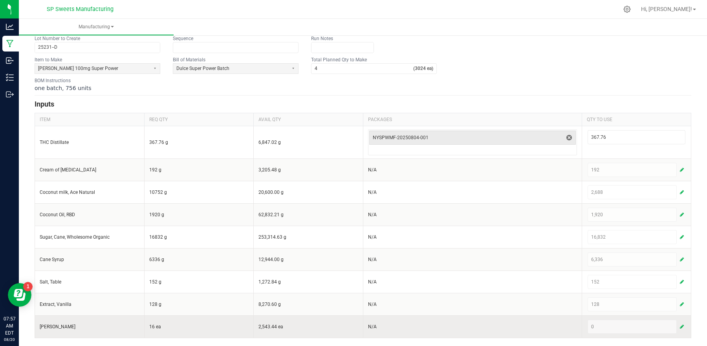
click at [680, 326] on span "button" at bounding box center [682, 326] width 4 height 6
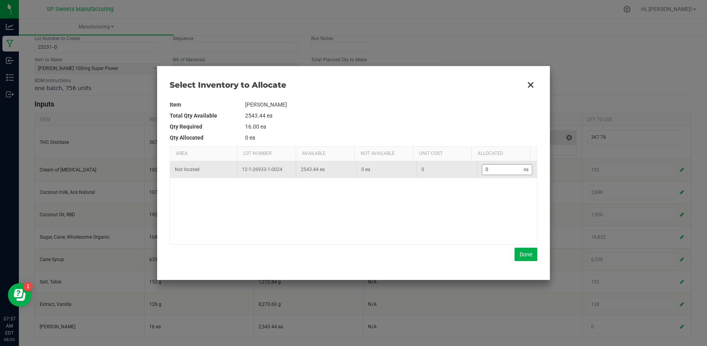
click at [502, 172] on input "0" at bounding box center [503, 170] width 42 height 10
type input "1"
type input "16"
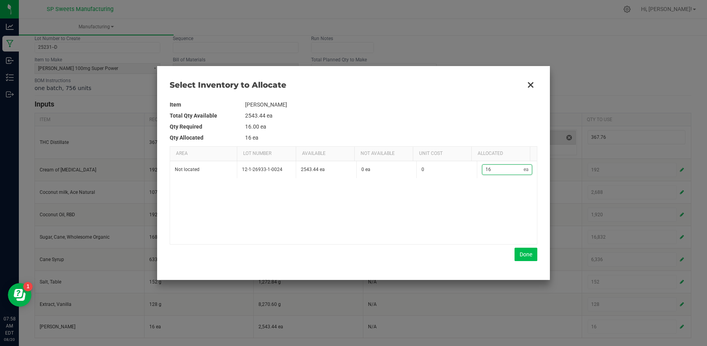
type input "16"
click at [532, 250] on button "Done" at bounding box center [525, 253] width 23 height 13
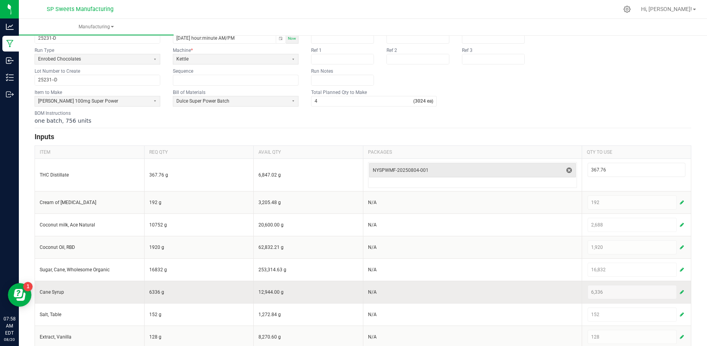
scroll to position [0, 0]
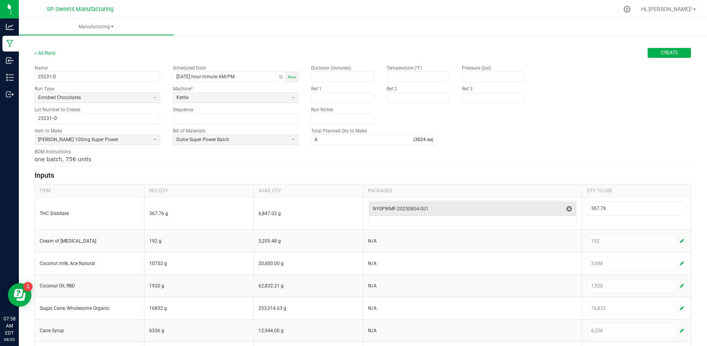
click at [661, 55] on span "Create" at bounding box center [669, 52] width 17 height 7
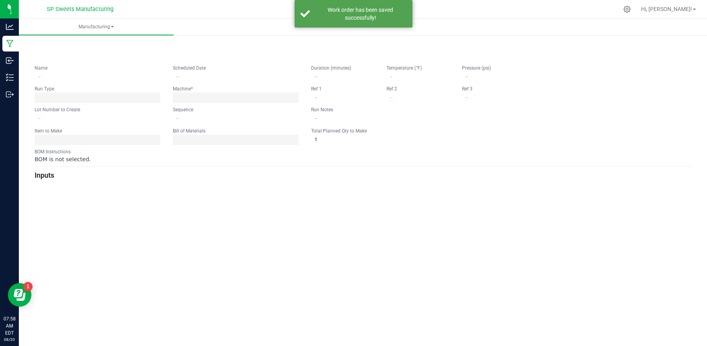
type input "25231-D"
type input "25231--D"
type input "0"
type input "4"
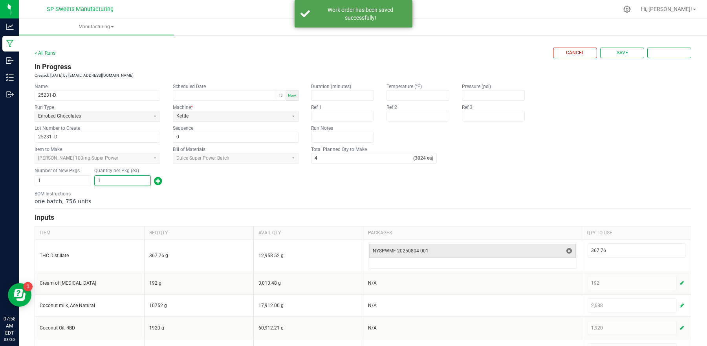
click at [128, 185] on input "1" at bounding box center [123, 181] width 56 height 10
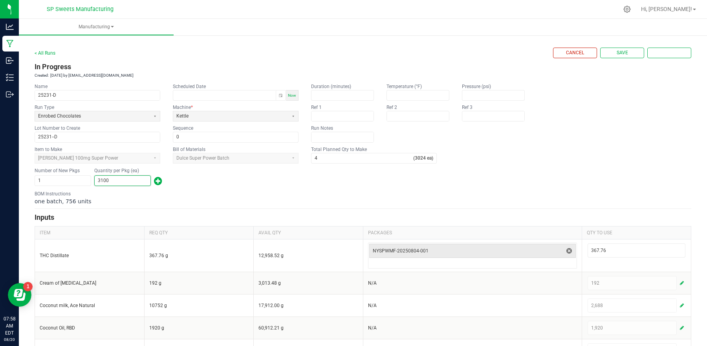
type input "3,100"
click at [216, 192] on div "BOM Instructions one batch, 756 units" at bounding box center [363, 197] width 657 height 15
click at [617, 53] on span "Save" at bounding box center [622, 52] width 11 height 7
type input "1"
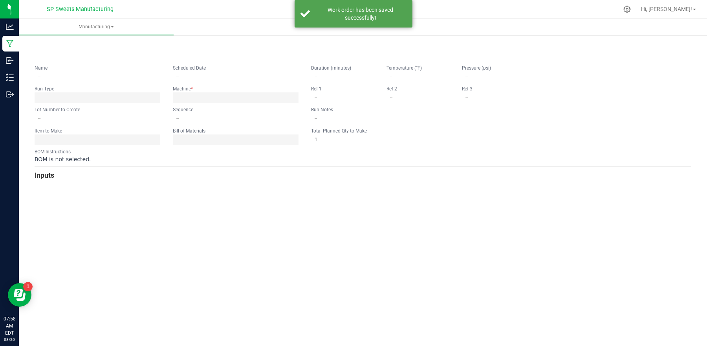
type input "25231-D"
type input "25231--D"
type input "0"
type input "4"
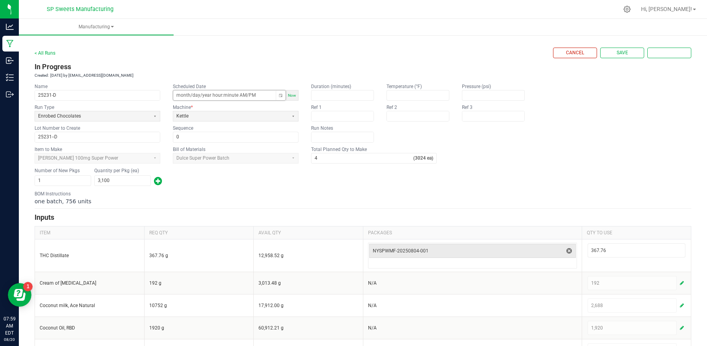
click at [260, 94] on input "month/day/year hour:minute AM/PM" at bounding box center [224, 95] width 102 height 10
type input "08/19/2025 hour:minute AM/PM"
click at [344, 198] on div "one batch, 756 units" at bounding box center [363, 201] width 657 height 8
click at [664, 52] on span "Complete" at bounding box center [669, 52] width 24 height 7
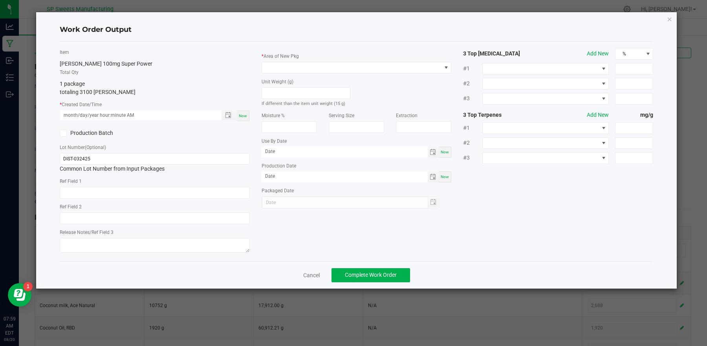
click at [166, 115] on input "month/day/year hour:minute AM" at bounding box center [136, 115] width 153 height 10
type input "08/19/2025 hour:minute AM"
click at [133, 134] on label "Production Batch" at bounding box center [104, 133] width 89 height 8
click at [0, 0] on input "Production Batch" at bounding box center [0, 0] width 0 height 0
click at [135, 134] on label "Production Batch" at bounding box center [104, 133] width 89 height 8
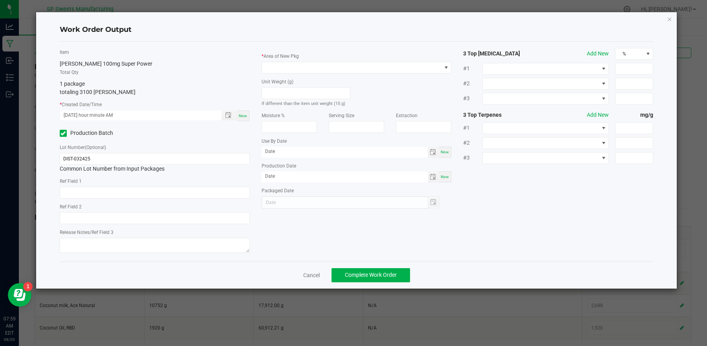
click at [0, 0] on input "Production Batch" at bounding box center [0, 0] width 0 height 0
click at [152, 155] on input "DIST-032425" at bounding box center [155, 159] width 190 height 12
type input "25231-D"
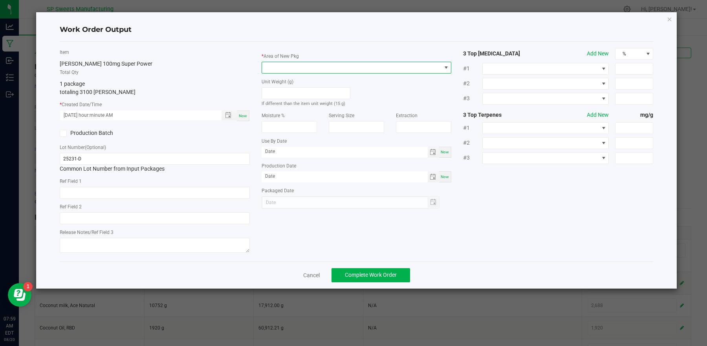
click at [331, 71] on span at bounding box center [351, 67] width 179 height 11
click at [302, 102] on li "Finished Goods" at bounding box center [356, 100] width 189 height 13
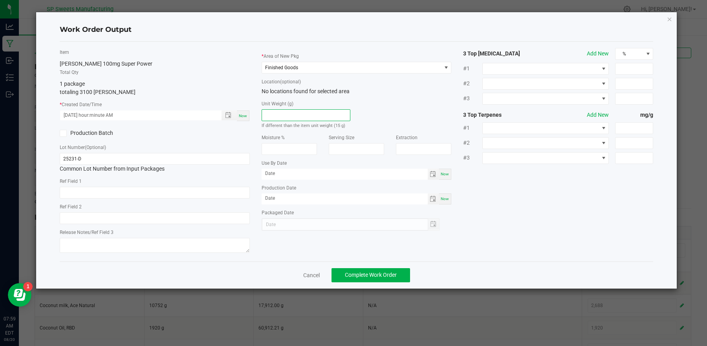
click at [305, 113] on input at bounding box center [306, 115] width 88 height 11
click at [377, 124] on div "Unit Weight (g) If different than the item unit weight (15 g)" at bounding box center [357, 112] width 202 height 34
click at [328, 172] on input "month/day/year" at bounding box center [345, 173] width 166 height 10
type input "08/09/2026"
click at [328, 197] on input "month/day/year" at bounding box center [345, 198] width 166 height 10
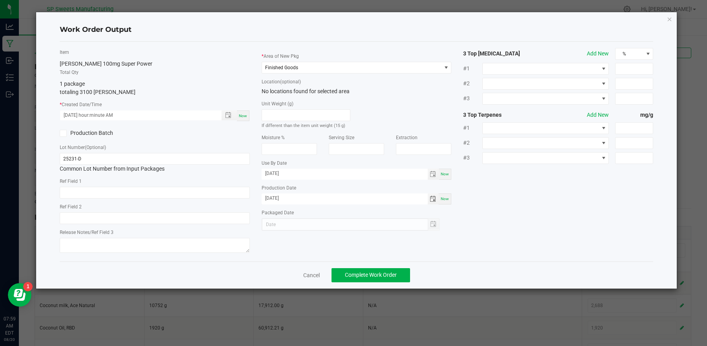
type input "08/19/2025"
click at [304, 247] on div "Item Dulce De Leche 100mg Super Power Total Qty 1 package totaling 3100 eaches …" at bounding box center [357, 151] width 606 height 207
click at [379, 273] on span "Complete Work Order" at bounding box center [371, 274] width 52 height 6
click at [256, 261] on div "Cancel Complete Work Order" at bounding box center [357, 274] width 594 height 27
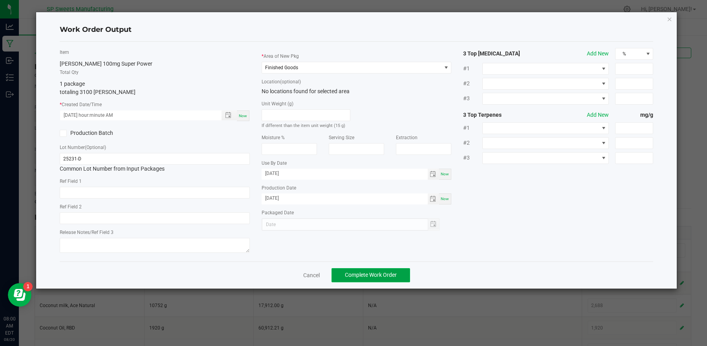
click at [360, 274] on span "Complete Work Order" at bounding box center [371, 274] width 52 height 6
click at [317, 194] on input "08/19/2025" at bounding box center [345, 198] width 166 height 10
click at [315, 199] on input "08/19/2025" at bounding box center [345, 198] width 166 height 10
click at [309, 219] on div at bounding box center [351, 224] width 178 height 13
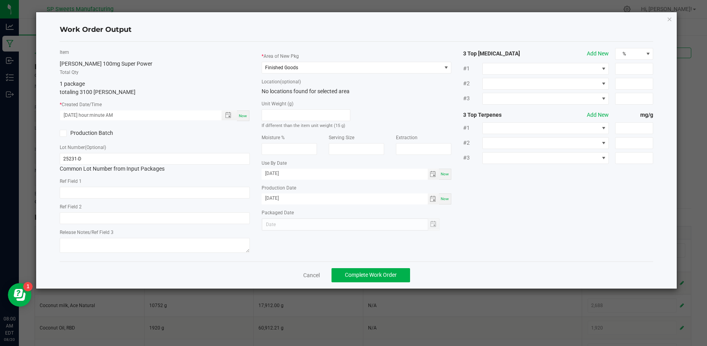
click at [308, 224] on div at bounding box center [351, 224] width 178 height 13
click at [432, 221] on div at bounding box center [351, 224] width 178 height 13
click at [188, 113] on input "08/19/2025 hour:minute AM" at bounding box center [136, 115] width 153 height 10
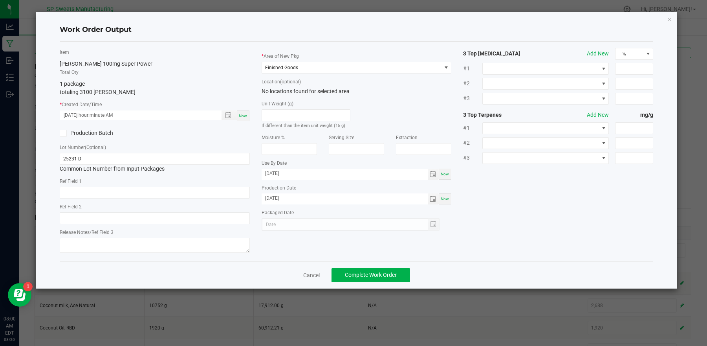
click at [182, 139] on div "Item Dulce De Leche 100mg Super Power Total Qty 1 package totaling 3100 eaches …" at bounding box center [155, 151] width 202 height 207
click at [354, 275] on span "Complete Work Order" at bounding box center [371, 274] width 52 height 6
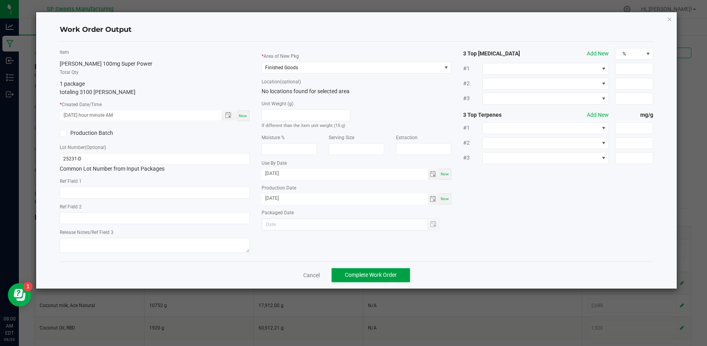
click at [354, 275] on span "Complete Work Order" at bounding box center [371, 274] width 52 height 6
drag, startPoint x: 354, startPoint y: 275, endPoint x: 366, endPoint y: 275, distance: 11.8
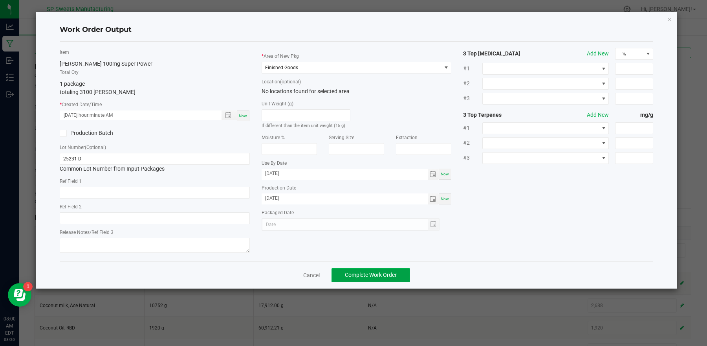
click at [363, 280] on button "Complete Work Order" at bounding box center [370, 275] width 79 height 14
click at [366, 275] on span "Complete Work Order" at bounding box center [371, 274] width 52 height 6
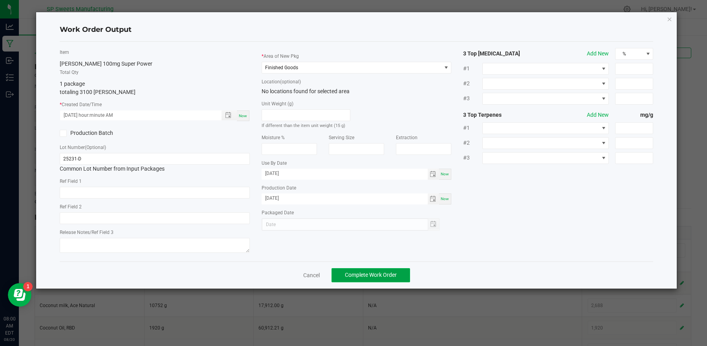
click at [366, 275] on span "Complete Work Order" at bounding box center [371, 274] width 52 height 6
click at [367, 277] on button "Complete Work Order" at bounding box center [370, 275] width 79 height 14
click at [368, 277] on button "Complete Work Order" at bounding box center [370, 275] width 79 height 14
click at [370, 275] on span "Complete Work Order" at bounding box center [371, 274] width 52 height 6
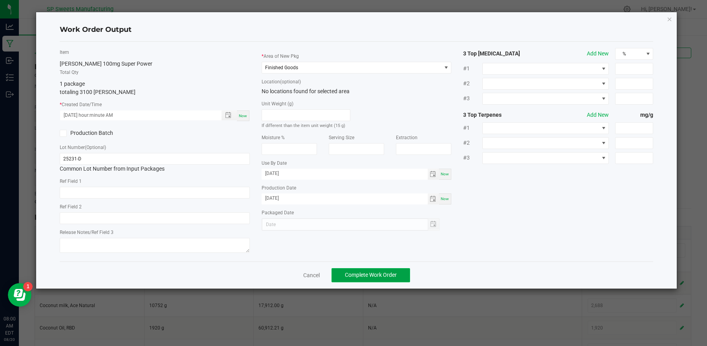
click at [371, 276] on button "Complete Work Order" at bounding box center [370, 275] width 79 height 14
click at [373, 275] on span "Complete Work Order" at bounding box center [371, 274] width 52 height 6
click at [667, 21] on icon "button" at bounding box center [669, 18] width 5 height 9
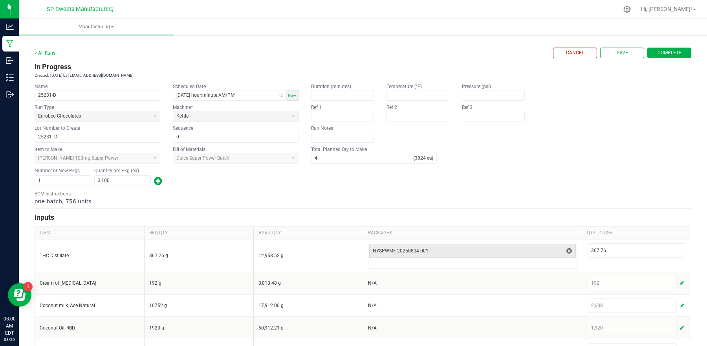
click at [666, 53] on span "Complete" at bounding box center [669, 52] width 24 height 7
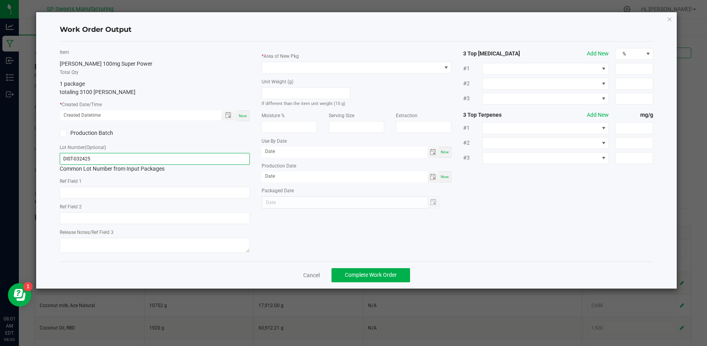
click at [104, 159] on input "DIST-032425" at bounding box center [155, 159] width 190 height 12
click at [101, 157] on input "DIST-032425" at bounding box center [155, 159] width 190 height 12
type input "25231-D"
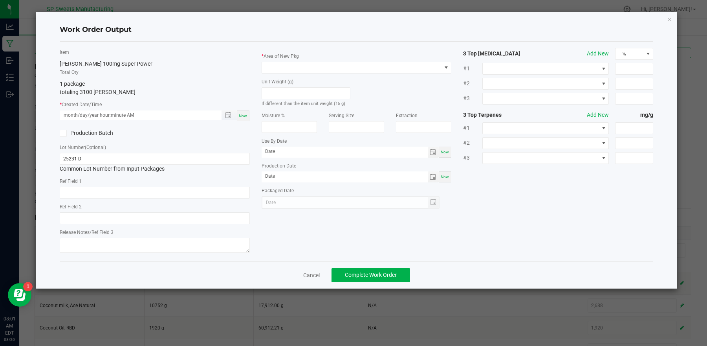
click at [148, 116] on input "month/day/year hour:minute AM" at bounding box center [136, 115] width 153 height 10
type input "08/19/2025 hour:minute AM"
click at [294, 153] on input "month/day/year" at bounding box center [345, 151] width 166 height 10
type input "08/19/2026"
click at [279, 177] on input "month/day/year" at bounding box center [345, 176] width 166 height 10
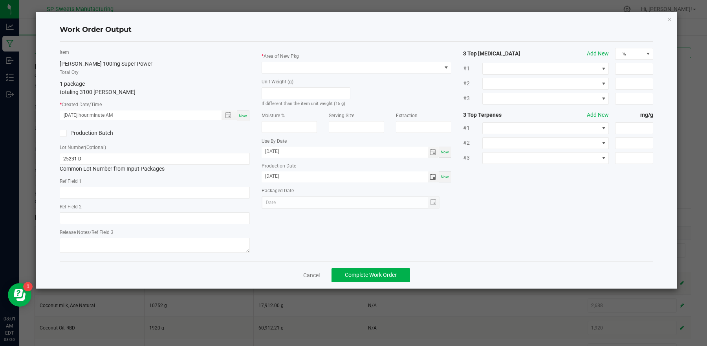
type input "08/19/2025"
click at [284, 198] on div at bounding box center [351, 202] width 178 height 13
click at [278, 68] on span at bounding box center [351, 67] width 179 height 11
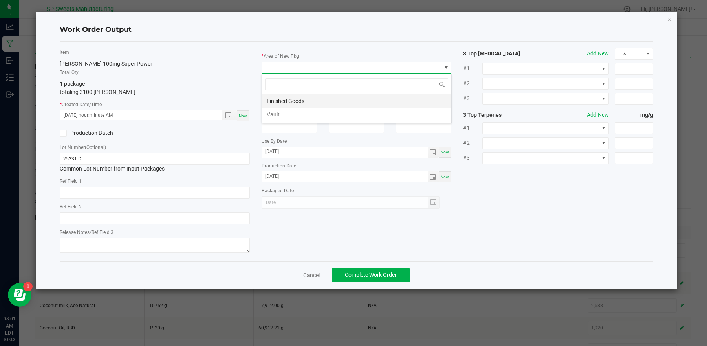
click at [283, 97] on li "Finished Goods" at bounding box center [356, 100] width 189 height 13
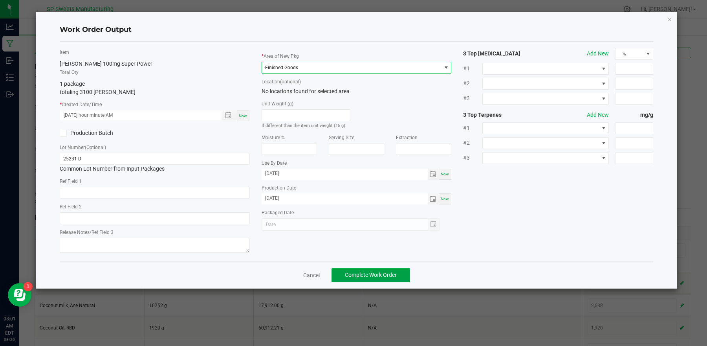
click at [377, 271] on span "Complete Work Order" at bounding box center [371, 274] width 52 height 6
click at [68, 131] on label "Production Batch" at bounding box center [104, 133] width 89 height 8
click at [0, 0] on input "Production Batch" at bounding box center [0, 0] width 0 height 0
click at [66, 131] on span at bounding box center [63, 133] width 7 height 7
click at [0, 0] on input "Production Batch" at bounding box center [0, 0] width 0 height 0
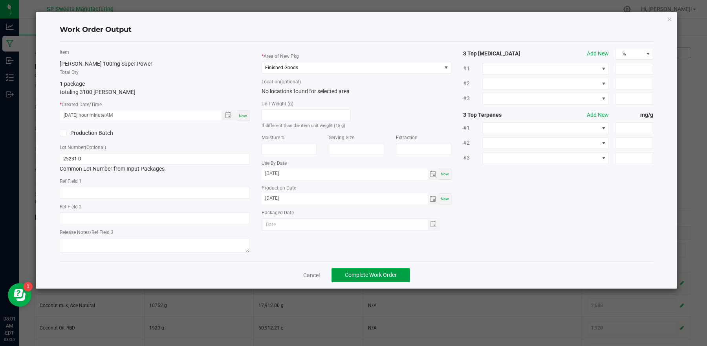
click at [377, 276] on span "Complete Work Order" at bounding box center [371, 274] width 52 height 6
click at [377, 275] on span "Complete Work Order" at bounding box center [371, 274] width 52 height 6
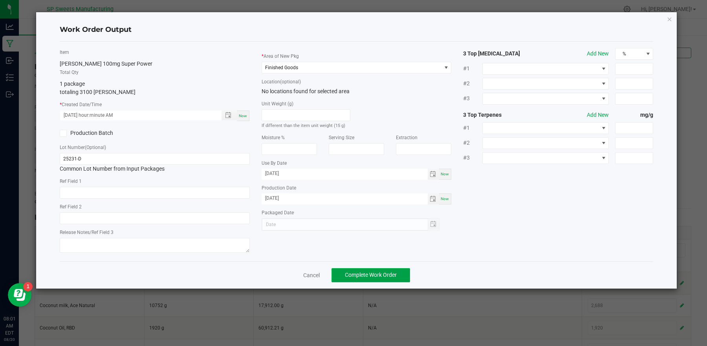
click at [377, 275] on span "Complete Work Order" at bounding box center [371, 274] width 52 height 6
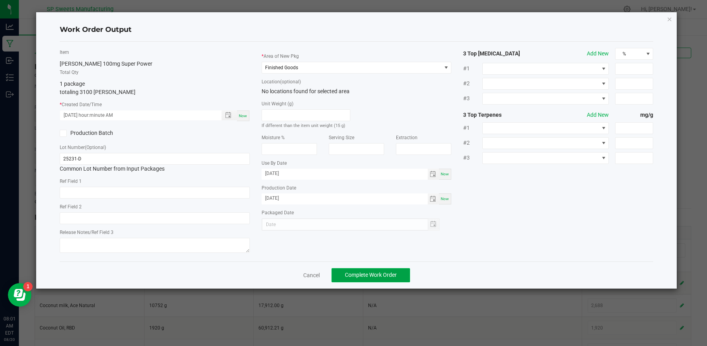
click at [377, 275] on span "Complete Work Order" at bounding box center [371, 274] width 52 height 6
click at [378, 275] on span "Complete Work Order" at bounding box center [371, 274] width 52 height 6
click at [377, 275] on span "Complete Work Order" at bounding box center [371, 274] width 52 height 6
click at [667, 21] on icon "button" at bounding box center [669, 18] width 5 height 9
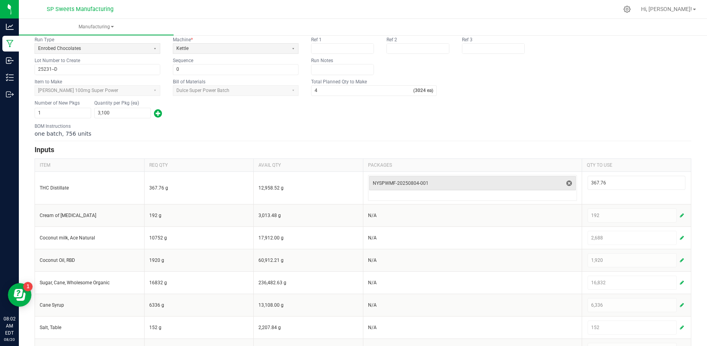
scroll to position [0, 0]
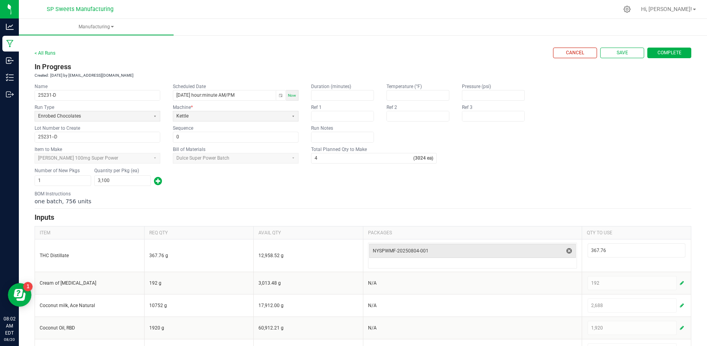
click at [664, 55] on span "Complete" at bounding box center [669, 52] width 24 height 7
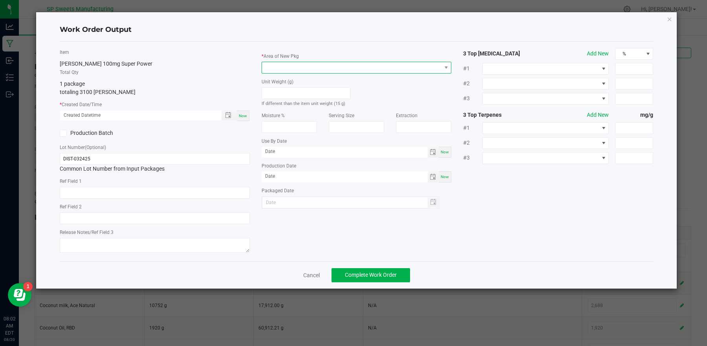
click at [427, 64] on span at bounding box center [351, 67] width 179 height 11
click at [308, 103] on li "Finished Goods" at bounding box center [356, 100] width 189 height 13
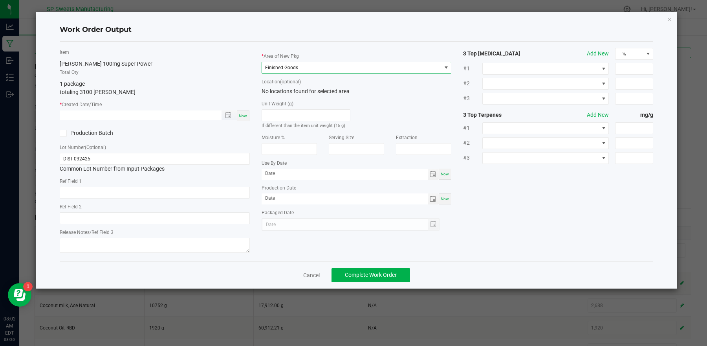
type input "month/day/year hour:minute AM"
click at [107, 113] on input "month/day/year hour:minute AM" at bounding box center [136, 115] width 153 height 10
click at [243, 110] on div "Now" at bounding box center [243, 115] width 13 height 11
type input "08/20/2025 8:02 AM"
type input "[DATE]"
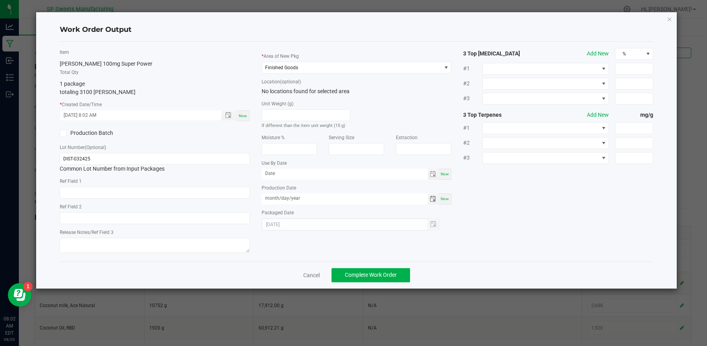
click at [280, 194] on input "month/day/year" at bounding box center [345, 198] width 166 height 10
type input "08/19/2025"
click at [283, 172] on input "month/day/year" at bounding box center [345, 173] width 166 height 10
type input "08/19/2026"
click at [242, 174] on div "Item Dulce De Leche 100mg Super Power Total Qty 1 package totaling 3100 eaches …" at bounding box center [155, 151] width 202 height 207
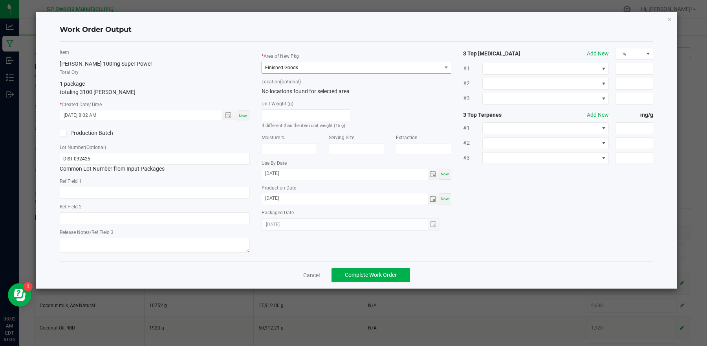
click at [288, 66] on span "Finished Goods" at bounding box center [281, 67] width 33 height 5
click at [287, 97] on li "Finished Goods" at bounding box center [356, 100] width 189 height 13
click at [109, 154] on input "DIST-032425" at bounding box center [155, 159] width 190 height 12
click at [105, 159] on input "DIST-032425" at bounding box center [155, 159] width 190 height 12
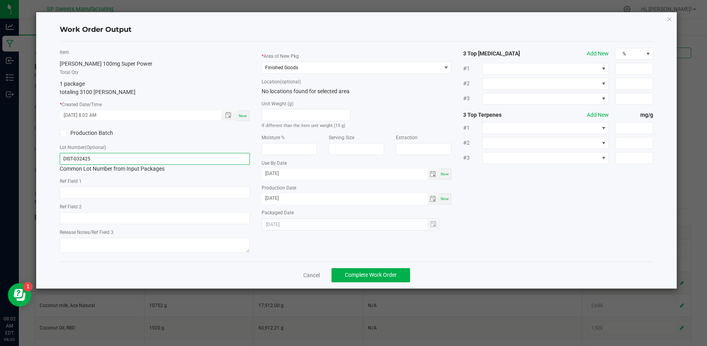
click at [105, 159] on input "DIST-032425" at bounding box center [155, 159] width 190 height 12
type input "25231-D"
click at [264, 243] on div "Item Dulce De Leche 100mg Super Power Total Qty 1 package totaling 3100 eaches …" at bounding box center [357, 151] width 606 height 207
click at [368, 271] on span "Complete Work Order" at bounding box center [371, 274] width 52 height 6
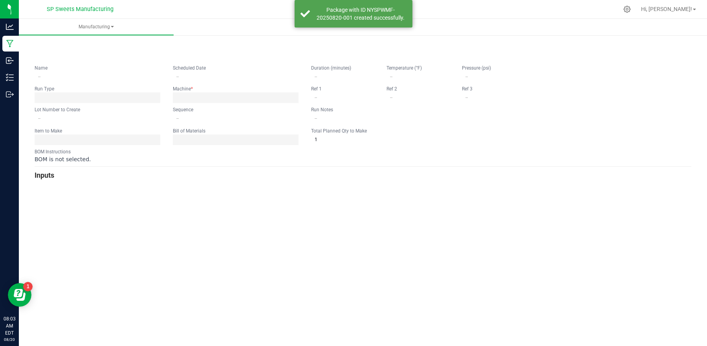
type input "25231-D"
type input "25231--D"
type input "0"
type input "4"
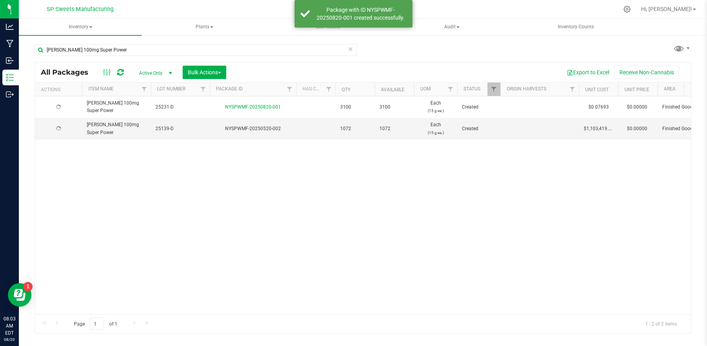
type input "2025-08-19"
type input "2026-08-19"
type input "2025-05-19"
type input "2026-05-19"
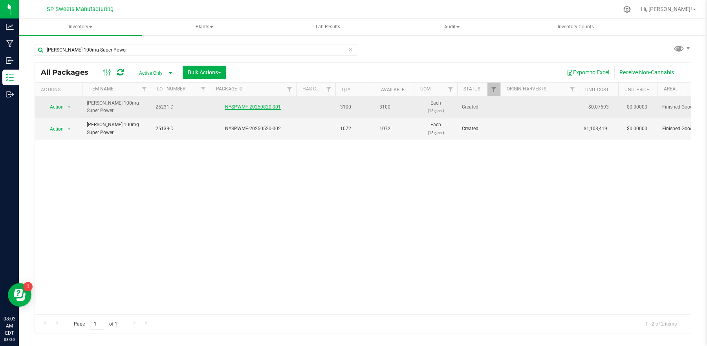
click at [246, 108] on link "NYSPWMF-20250820-001" at bounding box center [253, 106] width 56 height 5
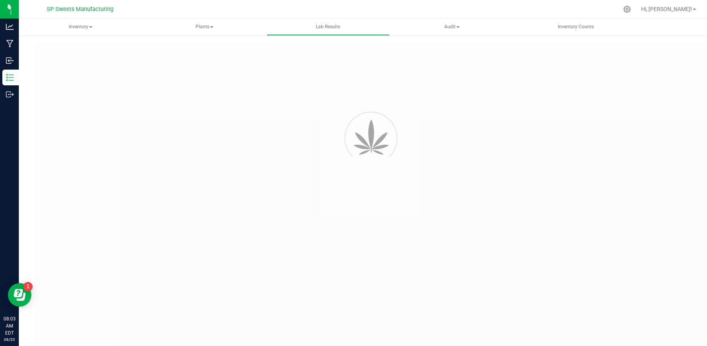
type input "NYSPWMF-20250804-001"
type input "08/04/2025 8:24 AM"
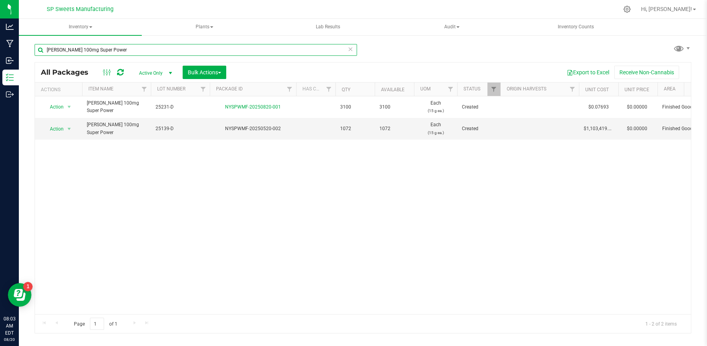
click at [115, 50] on input "[PERSON_NAME] 100mg Super Power" at bounding box center [196, 50] width 322 height 12
click at [115, 51] on input "[PERSON_NAME] 100mg Super Power" at bounding box center [196, 50] width 322 height 12
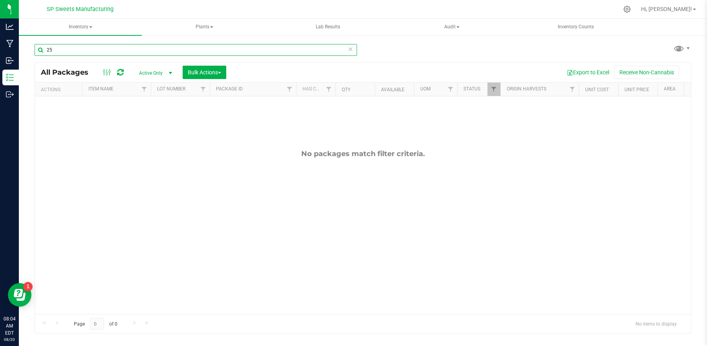
type input "2"
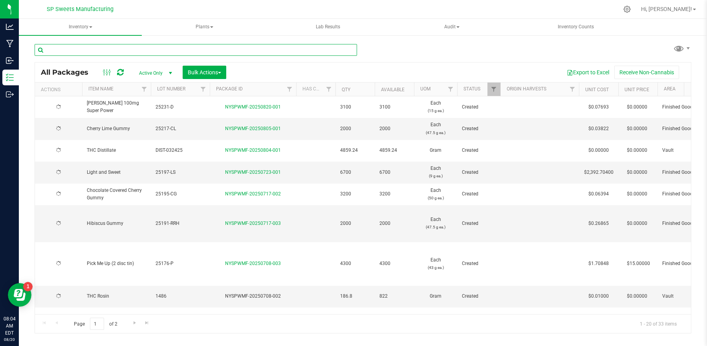
type input "2025-08-19"
type input "2026-08-19"
type input "2025-08-05"
type input "2026-08-05"
type input "2025-07-16"
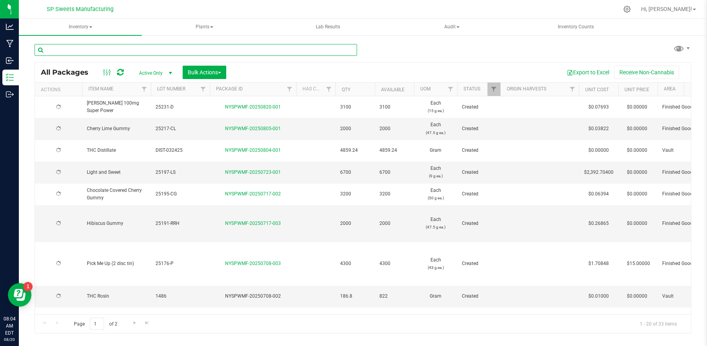
type input "2026-07-16"
type input "2025-07-14"
type input "2026-07-14"
type input "2025-07-10"
type input "2026-07-10"
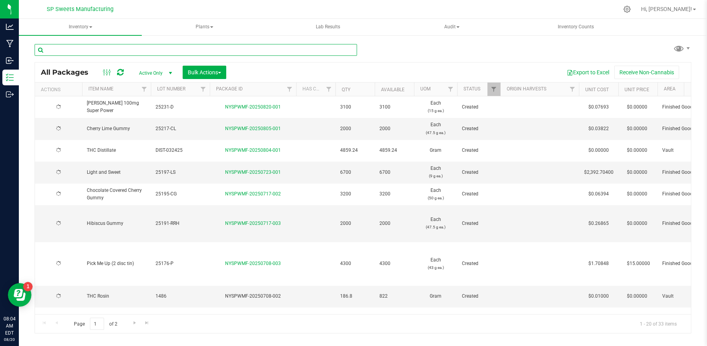
type input "2025-07-01"
type input "2026-07-01"
type input "2025-07-07"
type input "2026-07-07"
type input "2025-06-09"
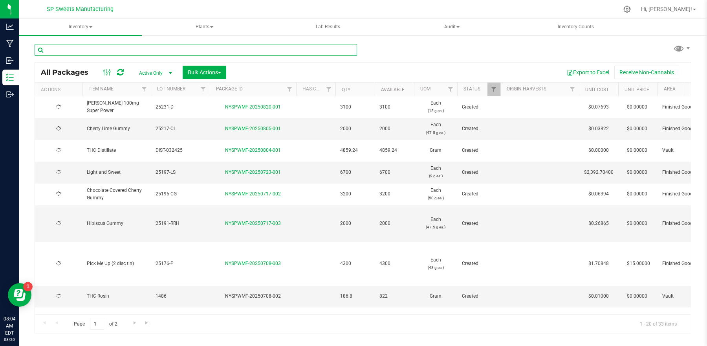
type input "2026-06-19"
type input "2025-06-05"
type input "2026-06-05"
type input "2025-05-27"
type input "2026-05-26"
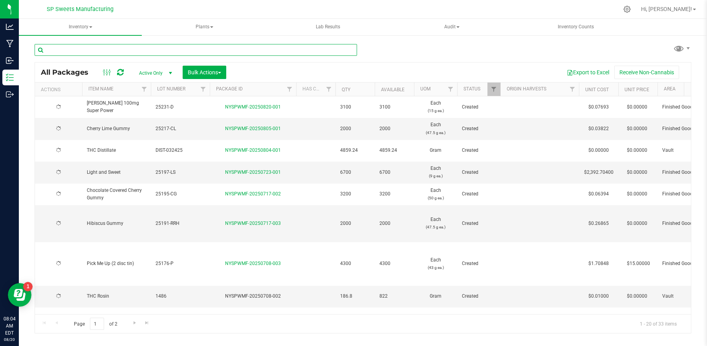
type input "2025-05-21"
type input "2026-05-21"
type input "2024-12-16"
type input "2025-12-16"
type input "2025-05-19"
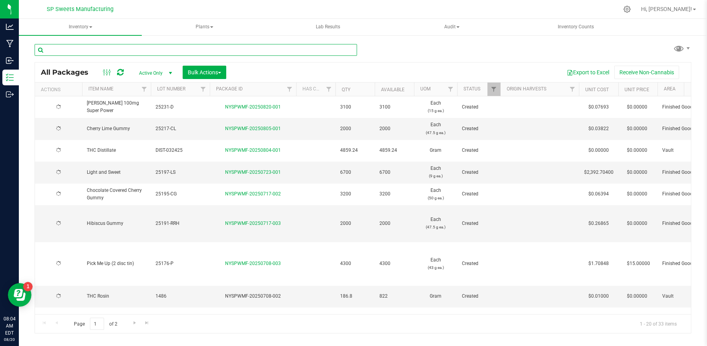
type input "2026-05-19"
type input "2024-12-16"
type input "2025-12-16"
